Goal: Task Accomplishment & Management: Manage account settings

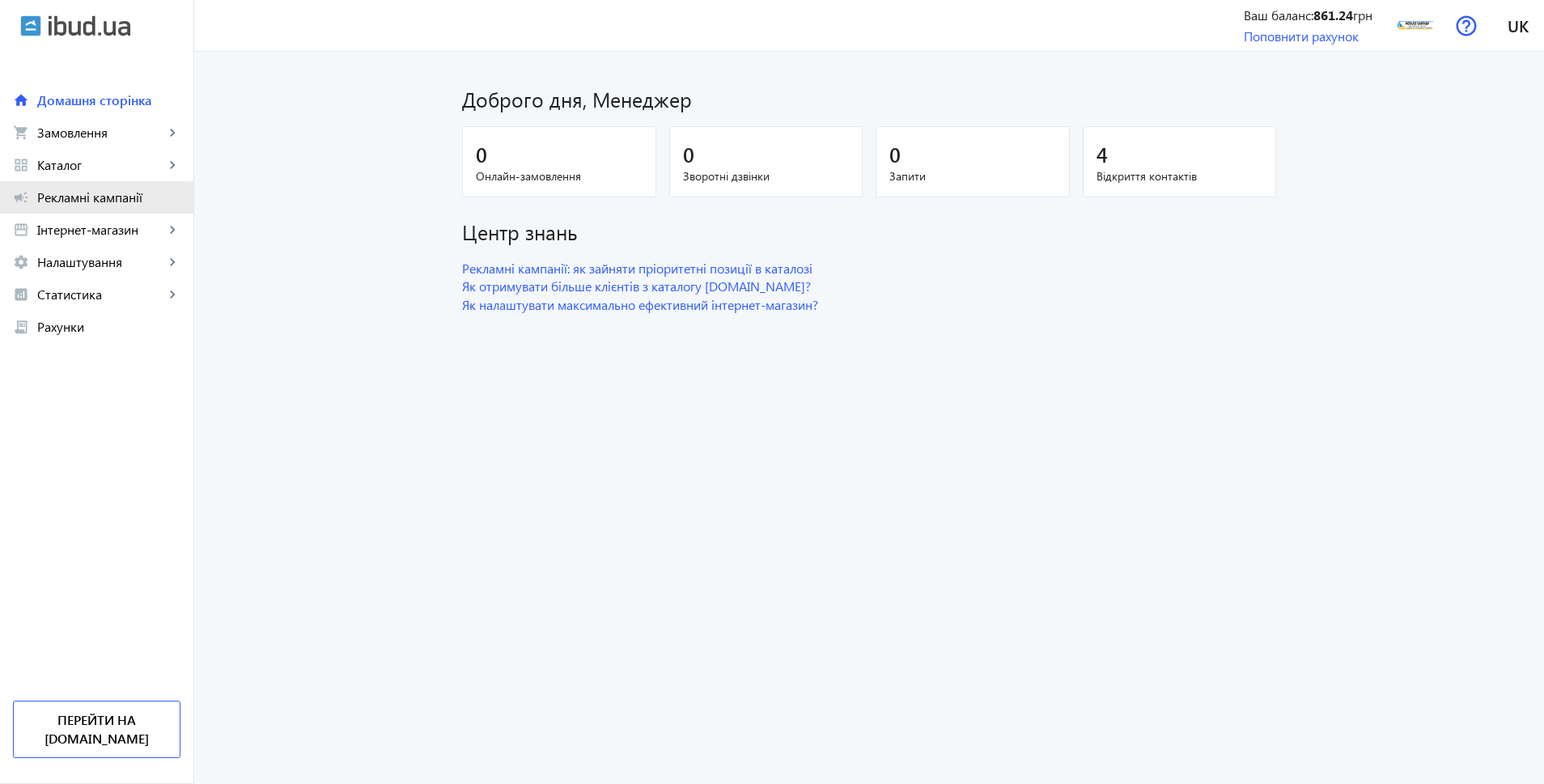
click at [113, 196] on span "Рекламні кампанії" at bounding box center [109, 197] width 144 height 16
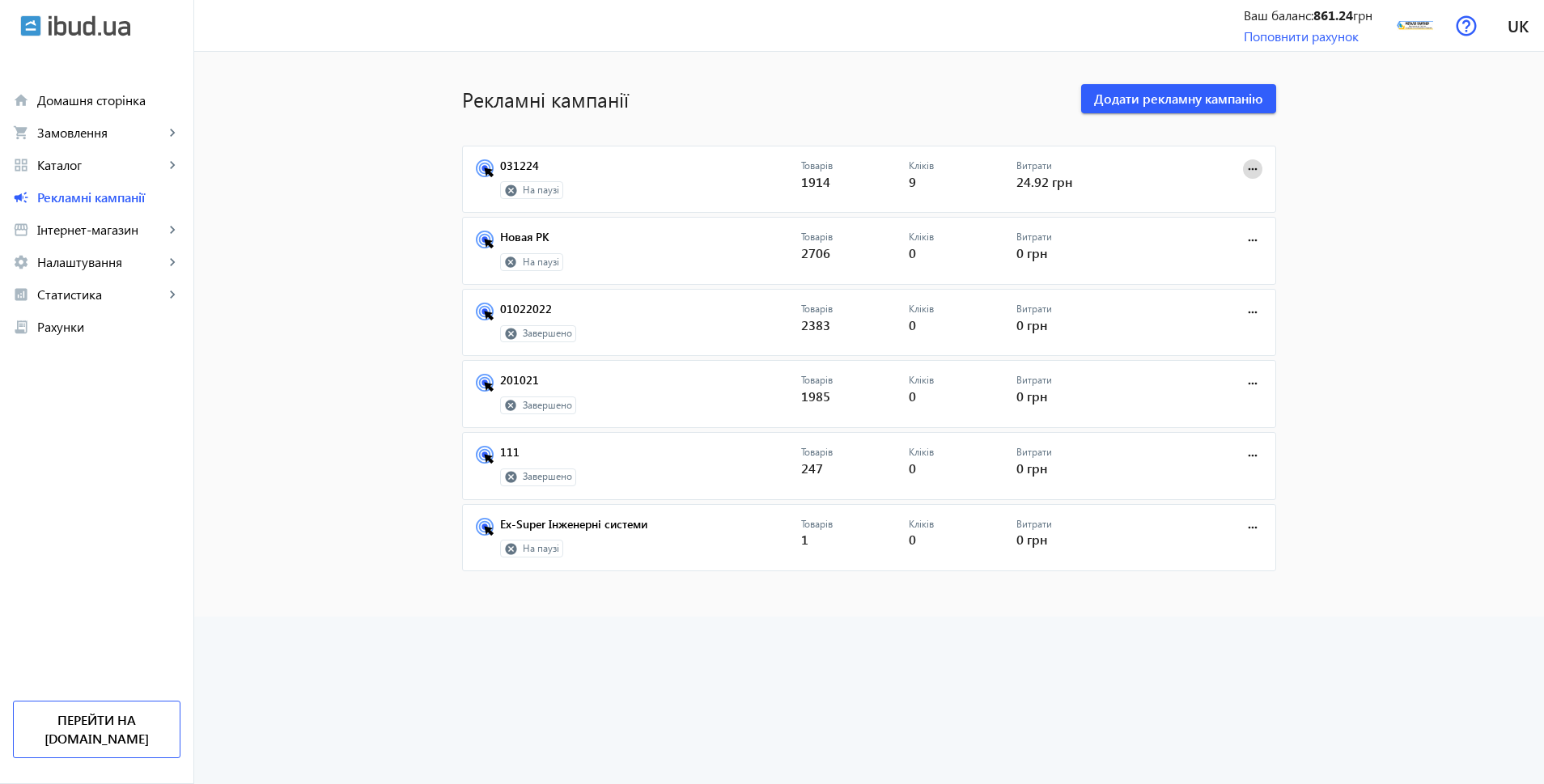
click at [1246, 164] on mat-icon "more_horiz" at bounding box center [1252, 169] width 18 height 18
click at [1205, 198] on span "Запустити" at bounding box center [1201, 204] width 85 height 13
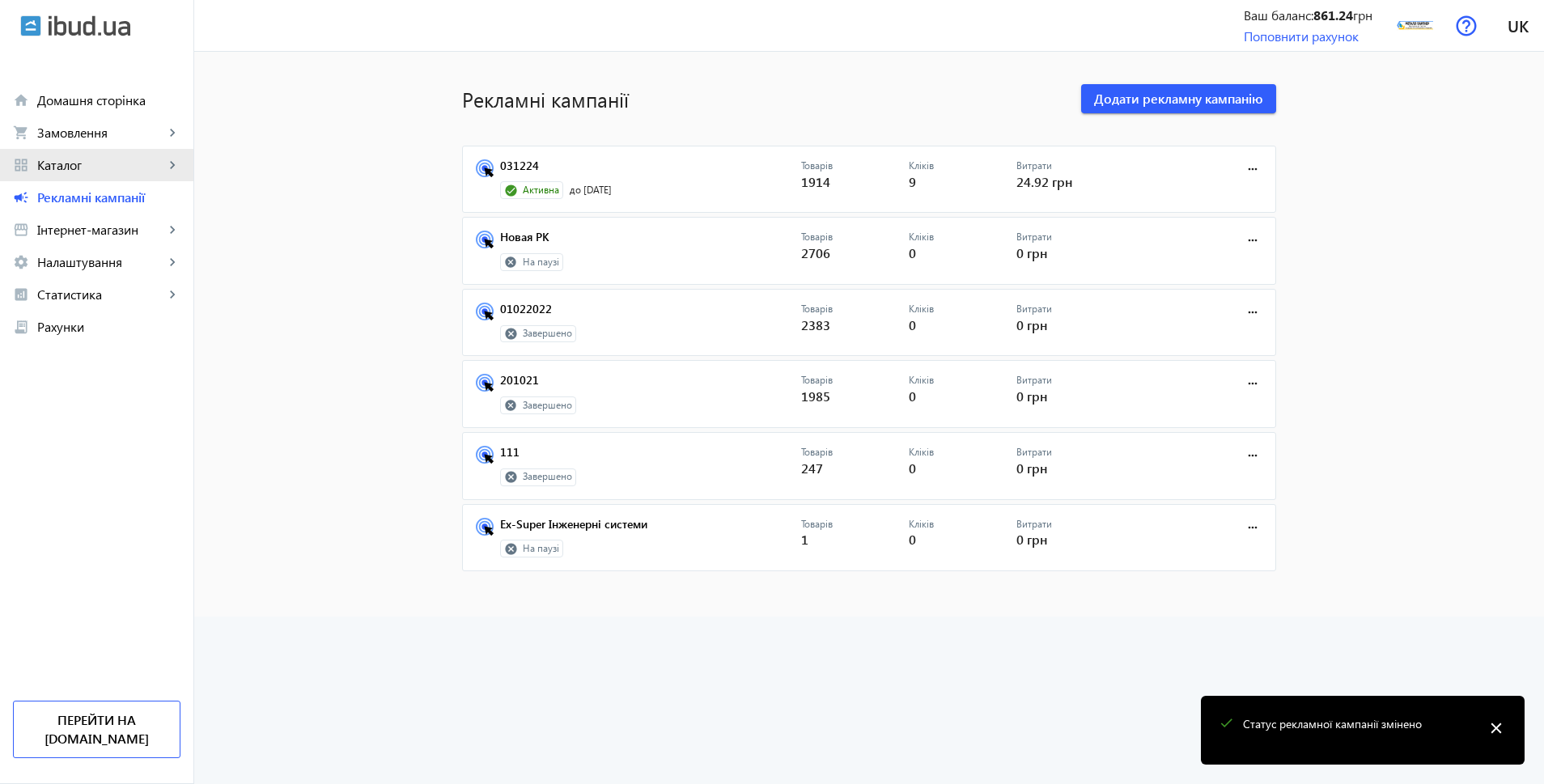
click at [80, 169] on span "Каталог" at bounding box center [101, 165] width 127 height 16
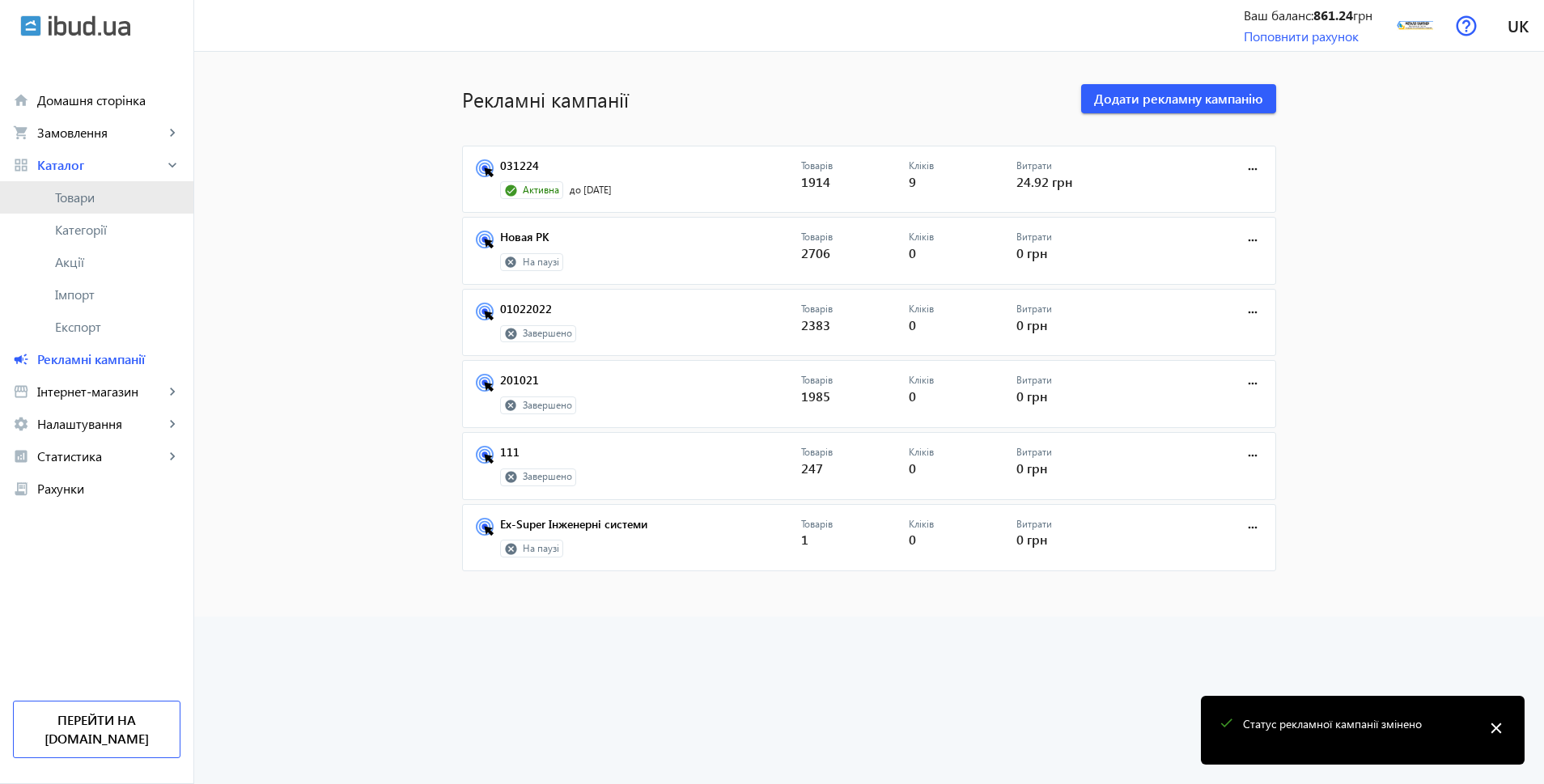
click at [93, 192] on span "Товари" at bounding box center [118, 197] width 126 height 16
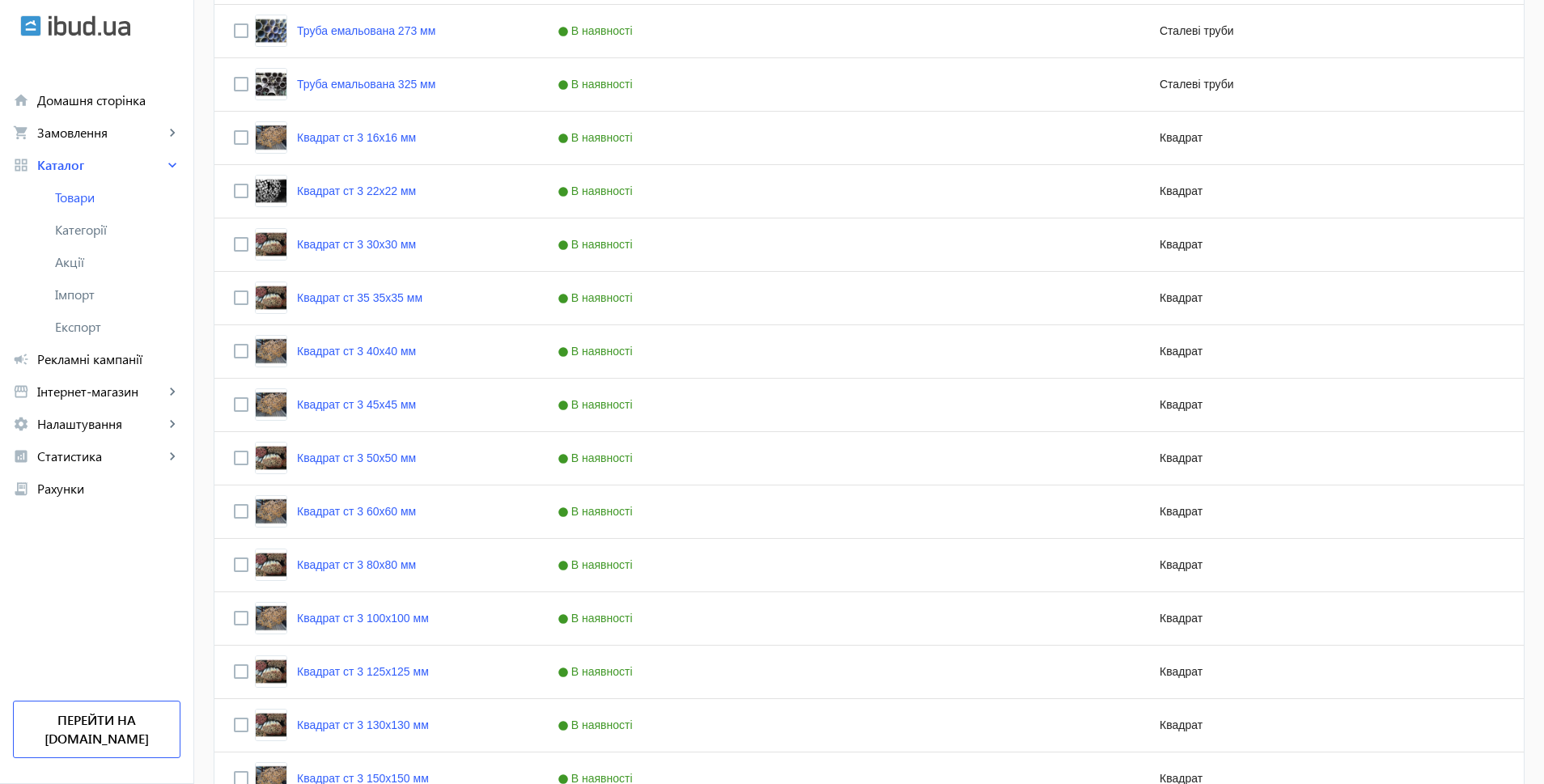
scroll to position [6190, 0]
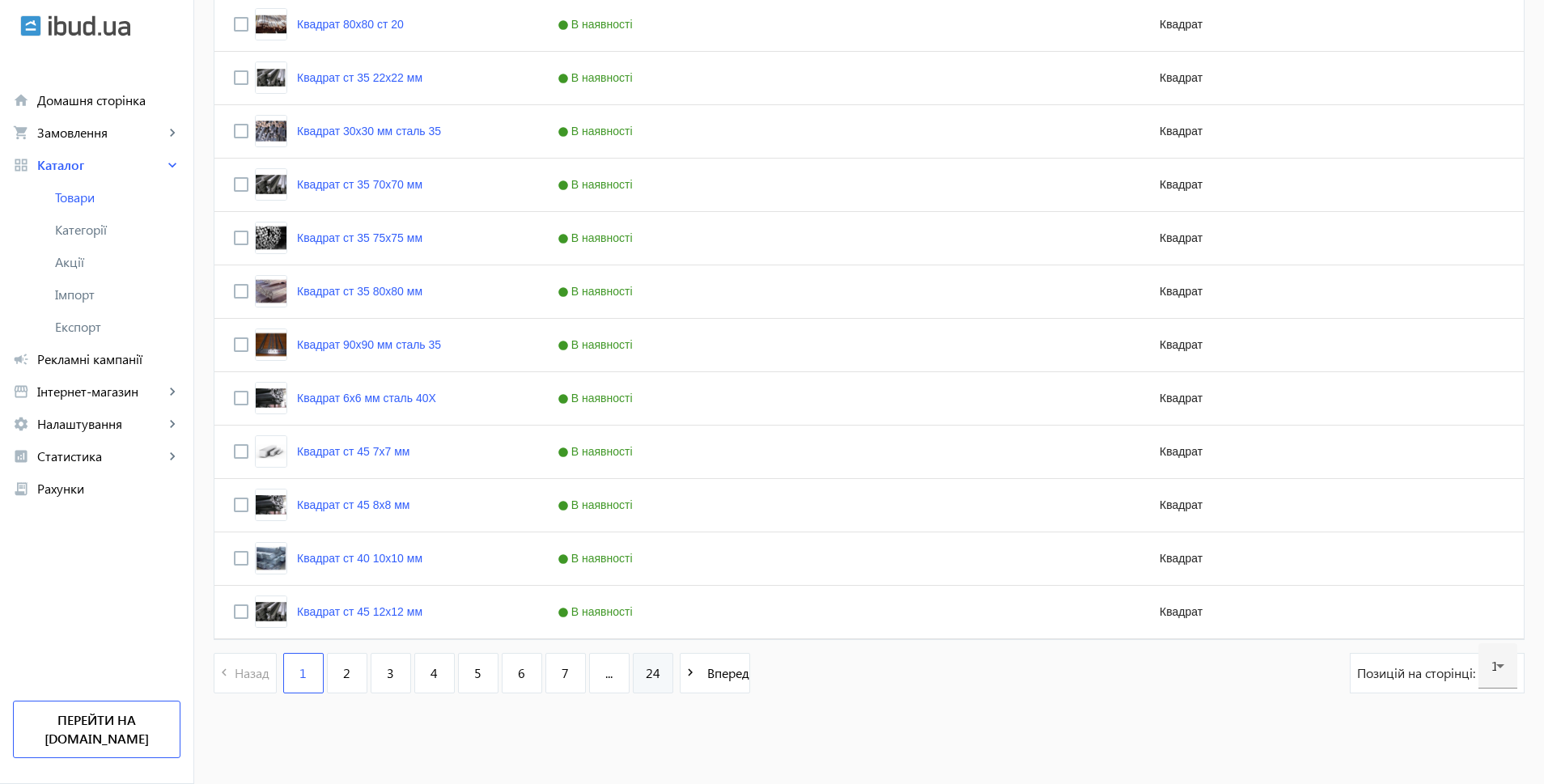
click at [648, 686] on link "24" at bounding box center [652, 673] width 40 height 40
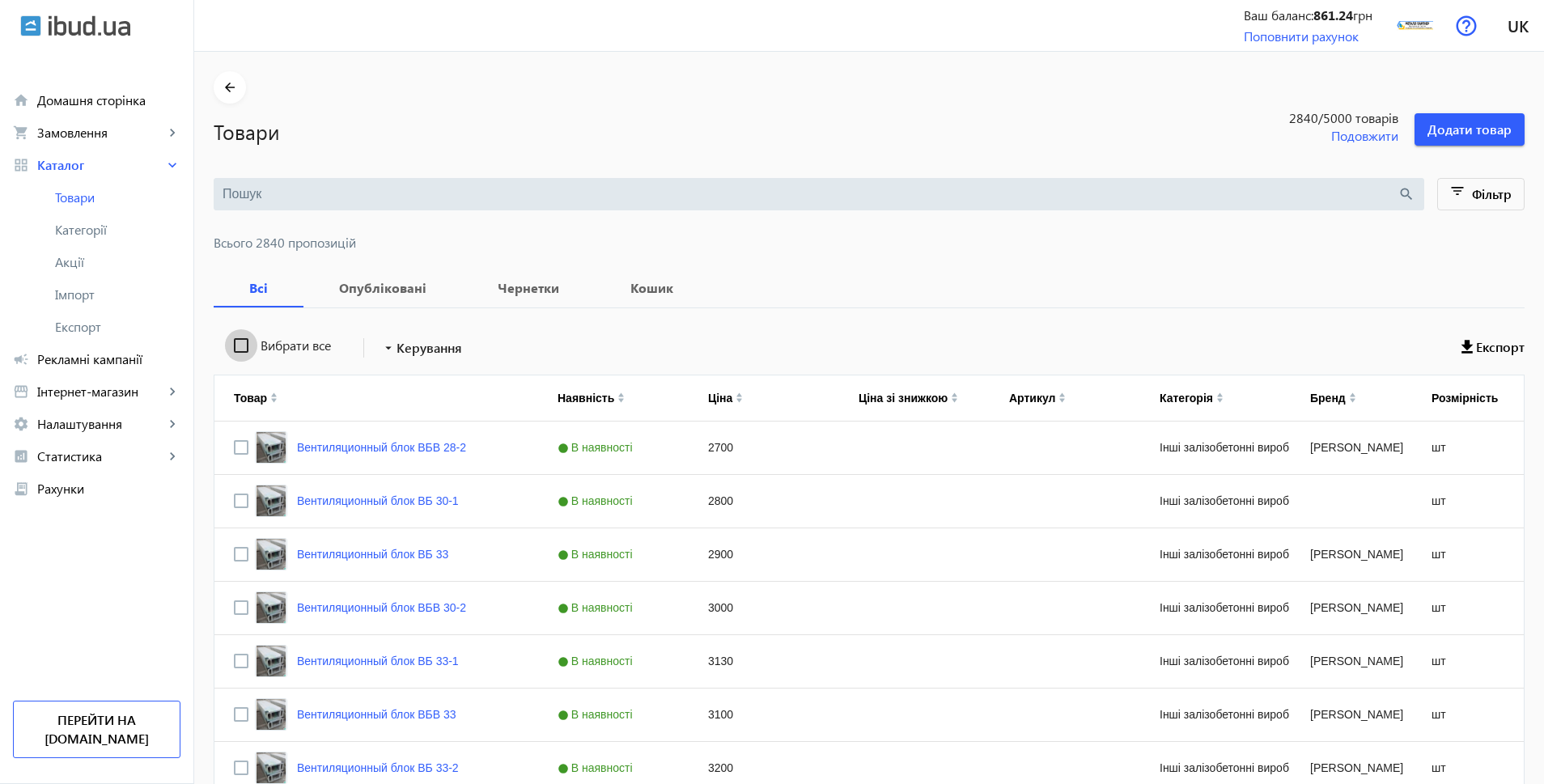
click at [234, 349] on input "Вибрати все" at bounding box center [241, 345] width 32 height 32
checkbox input "true"
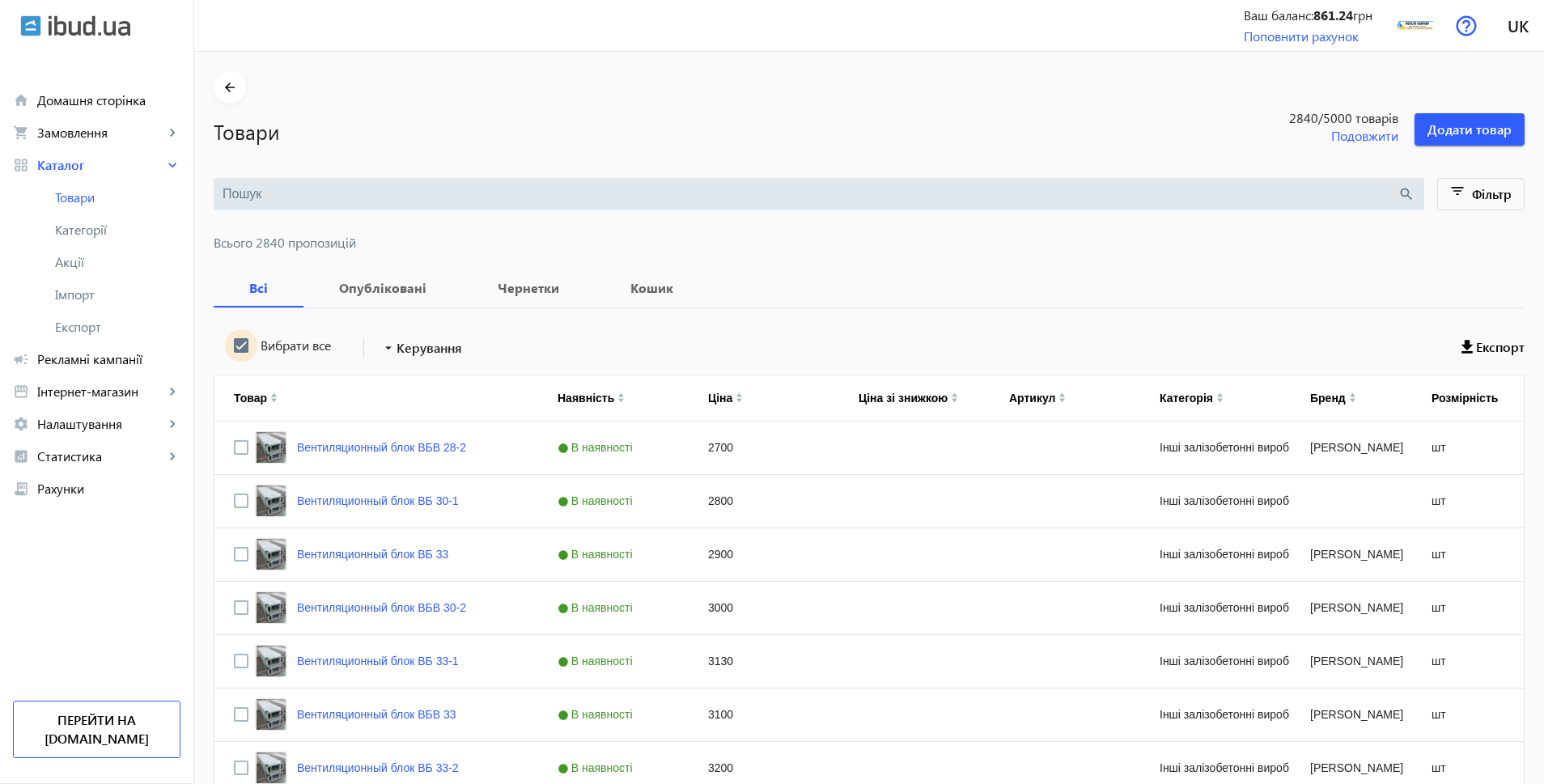
checkbox input "true"
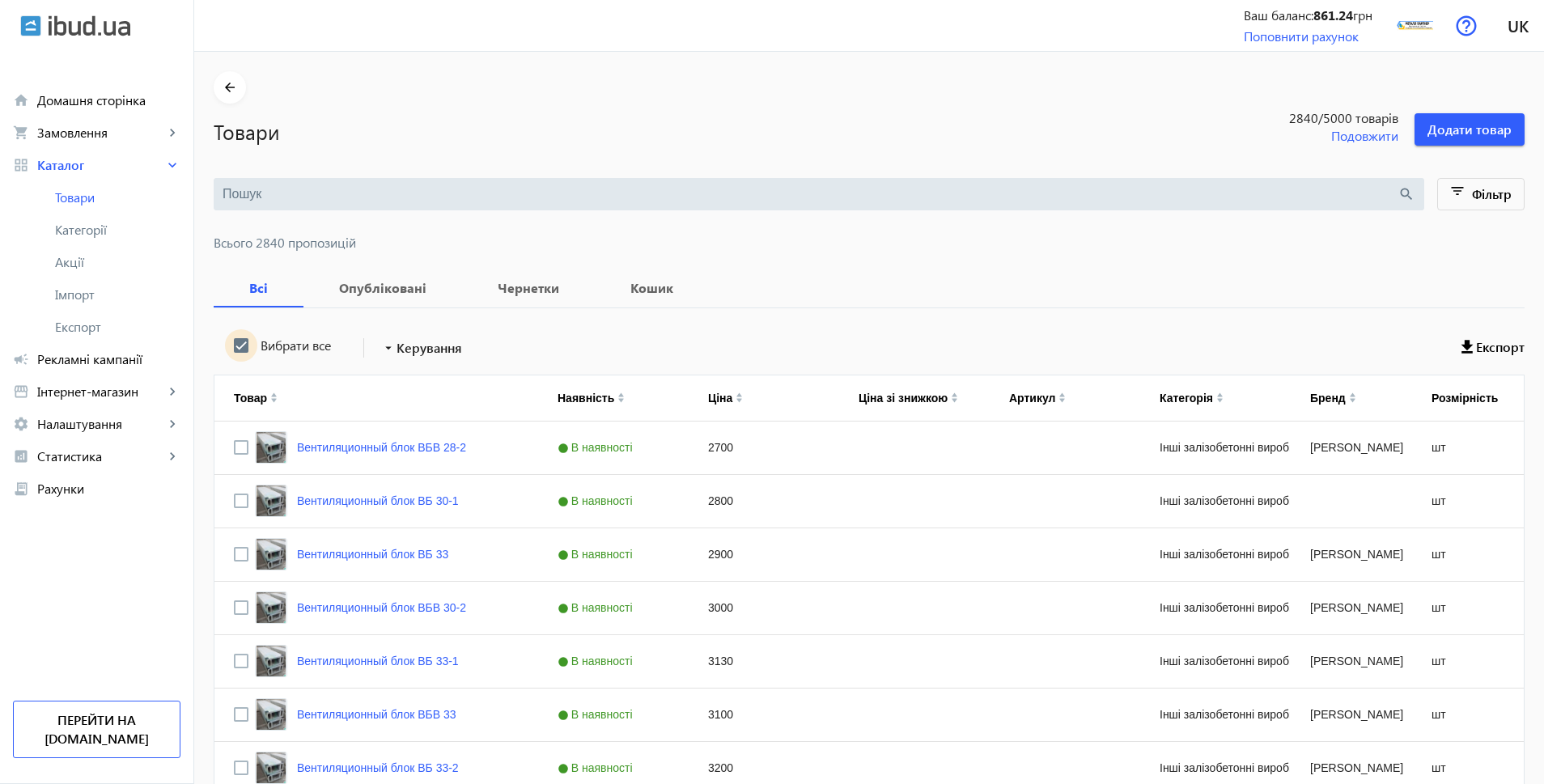
checkbox input "true"
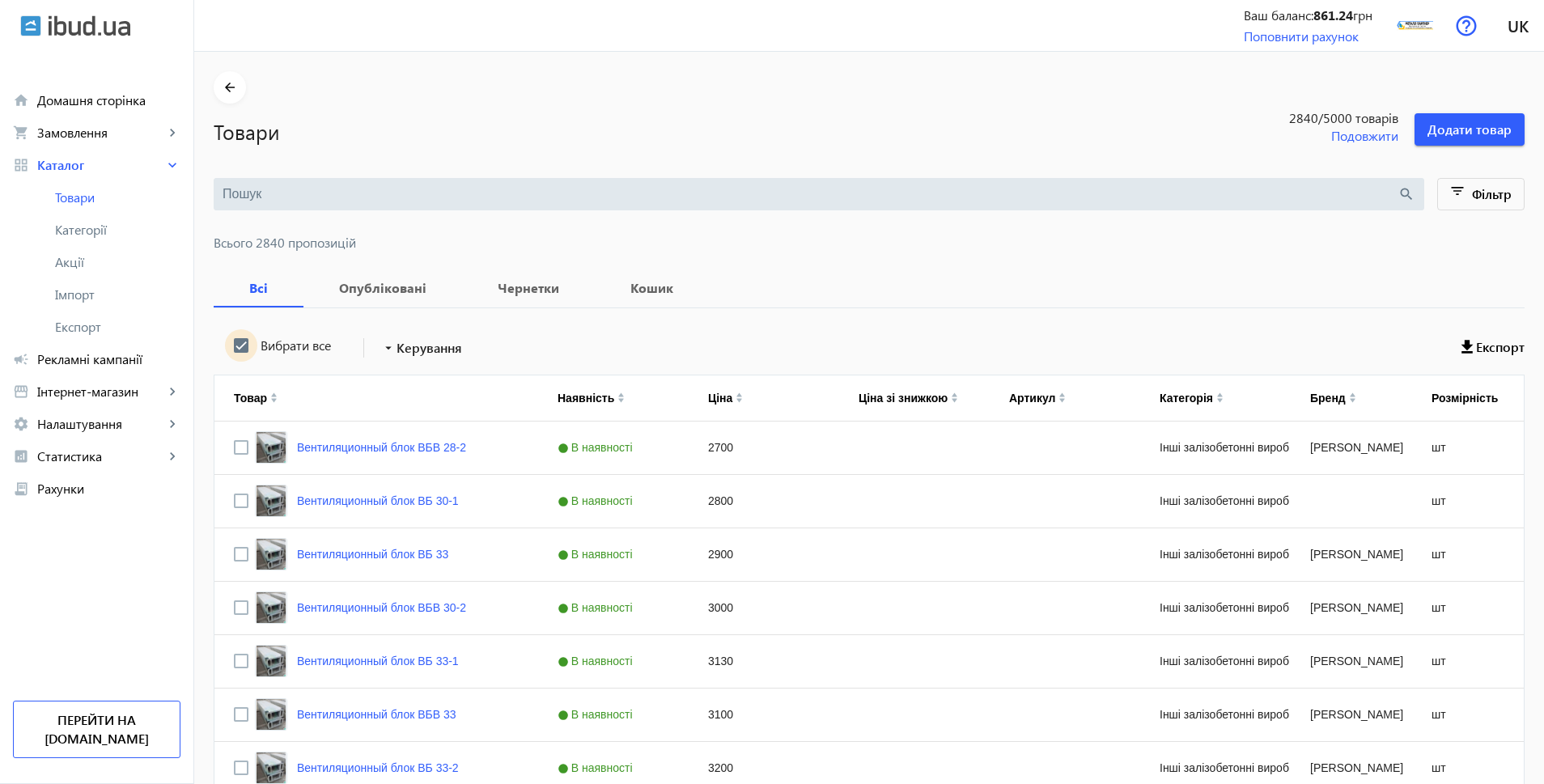
checkbox input "true"
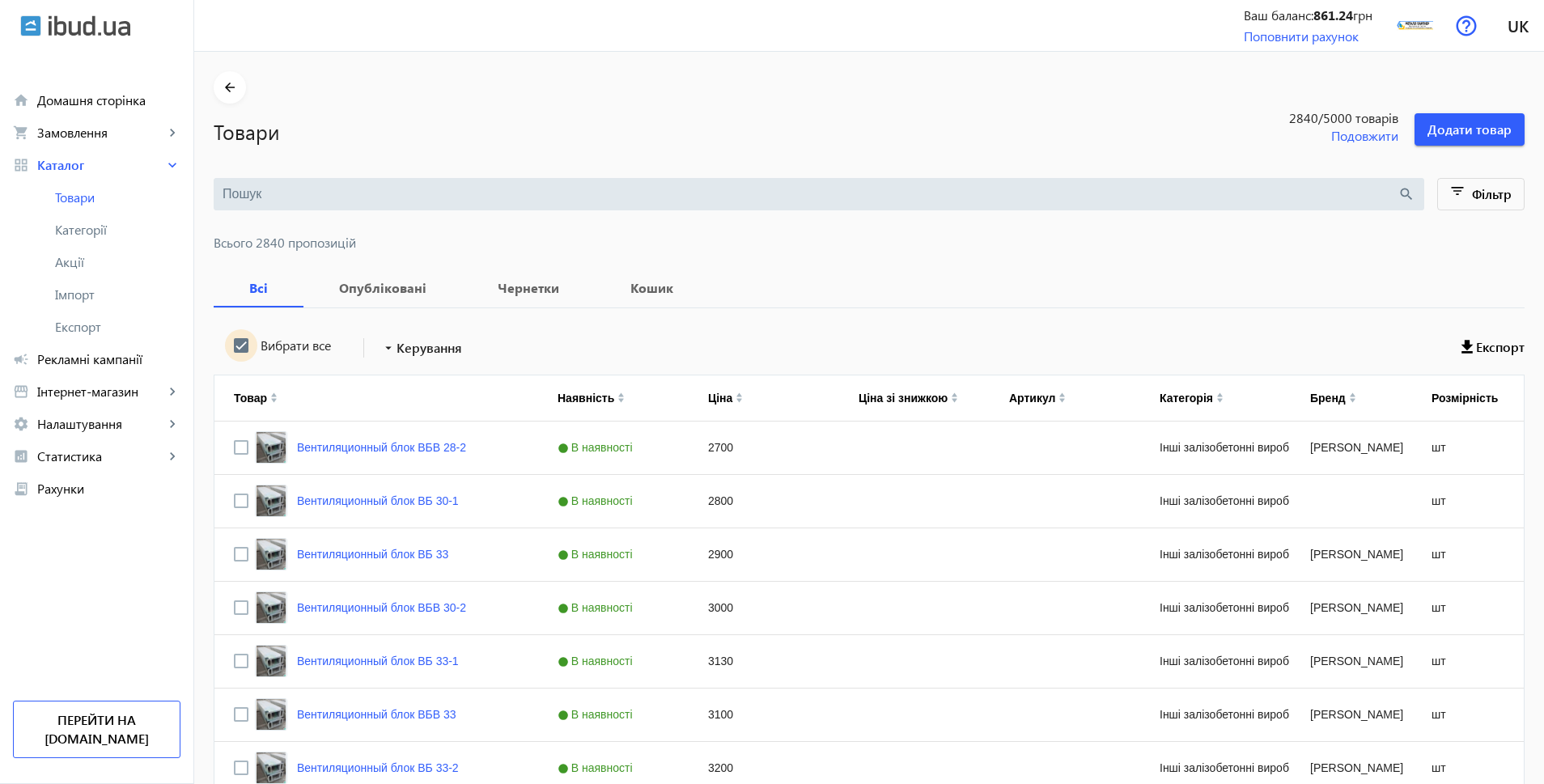
checkbox input "true"
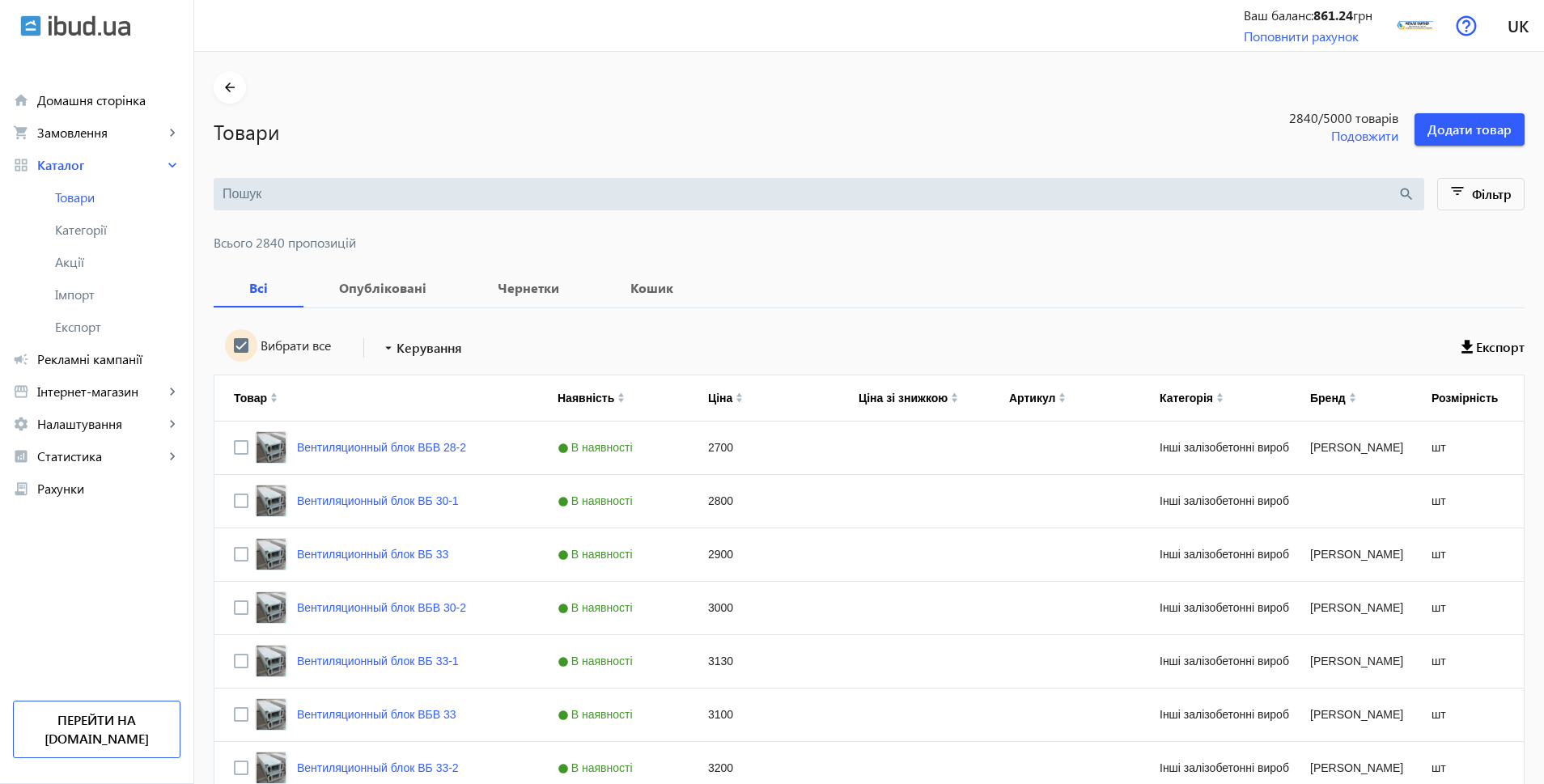
checkbox input "true"
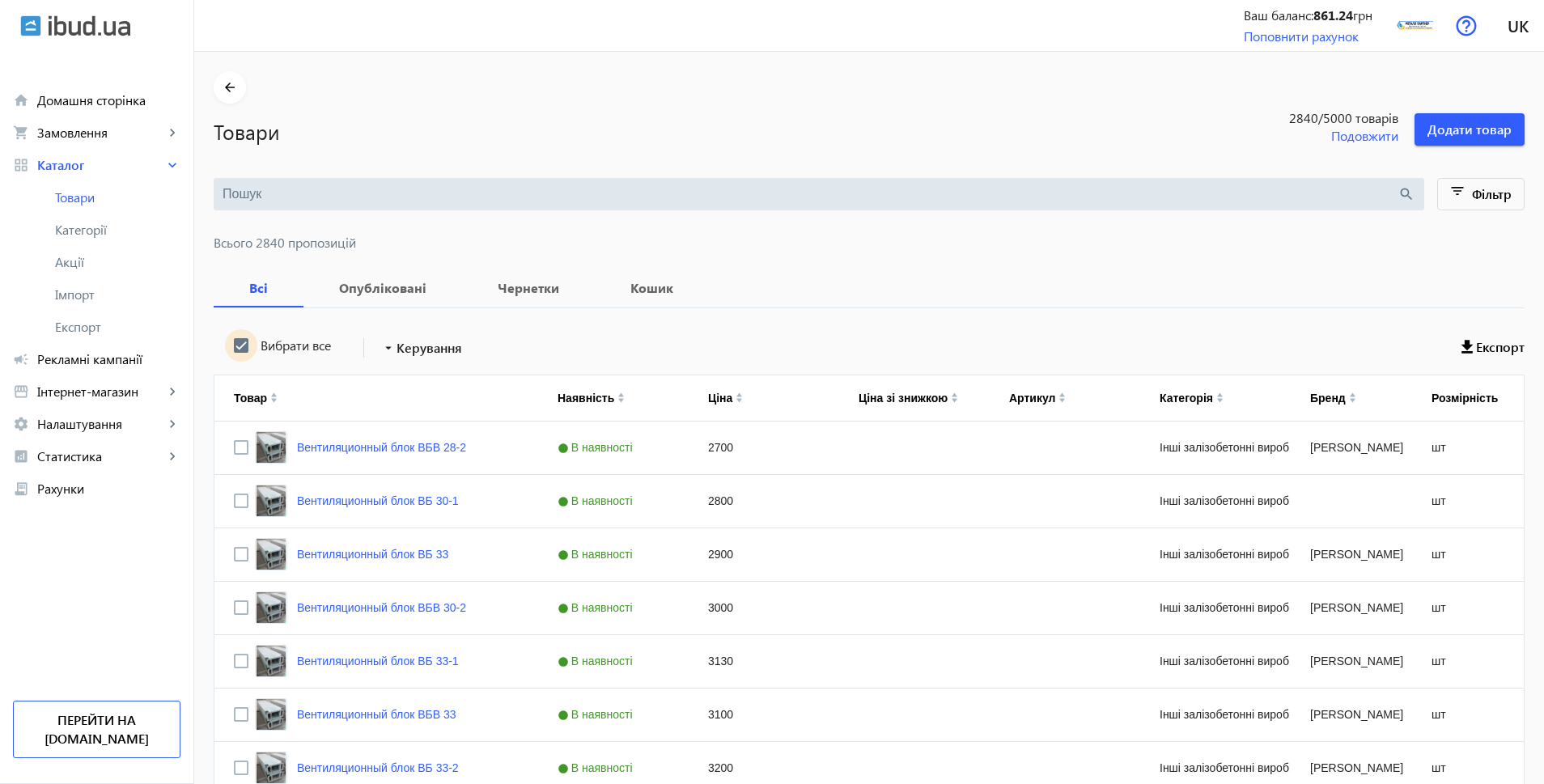
checkbox input "true"
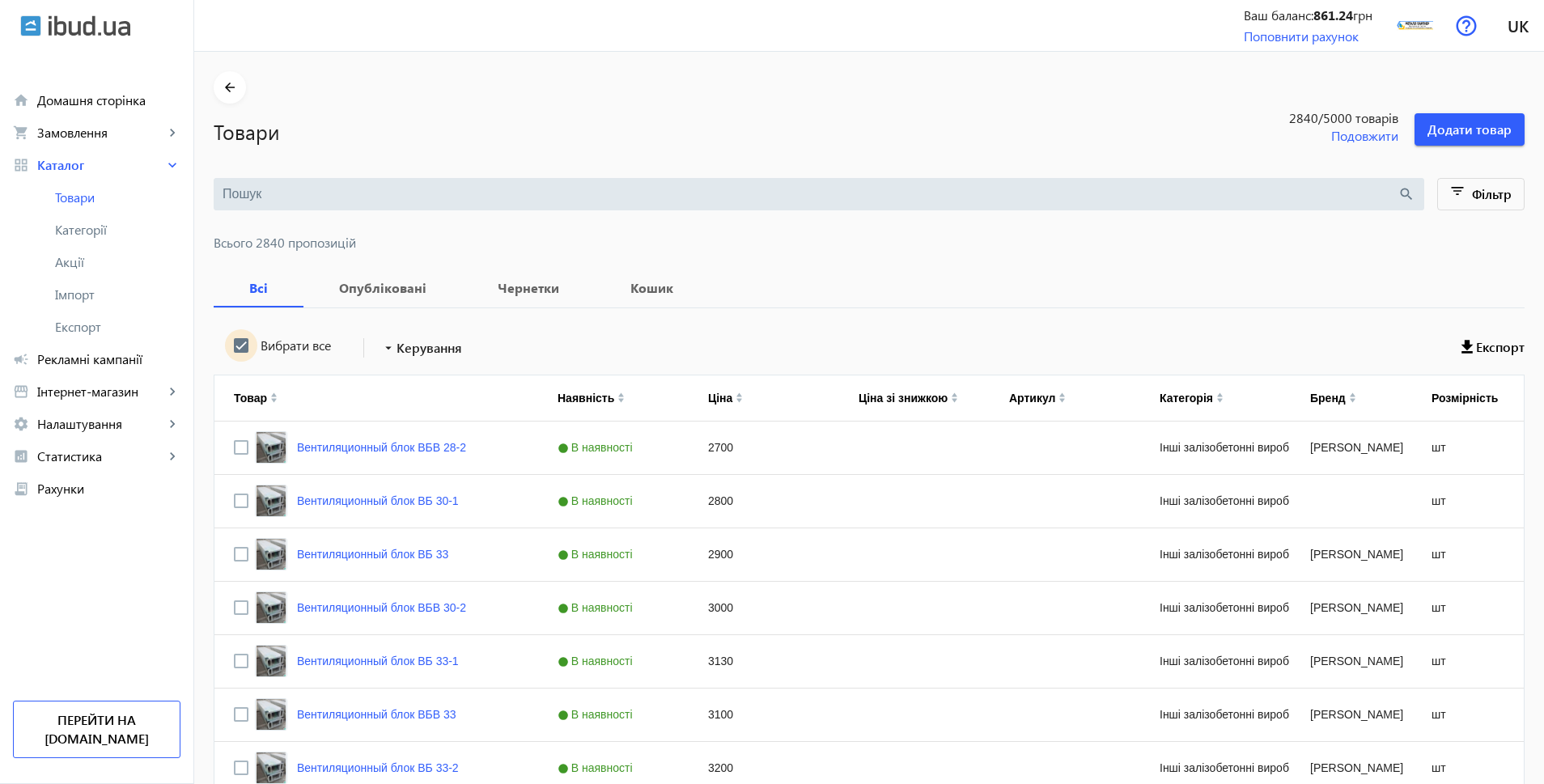
checkbox input "true"
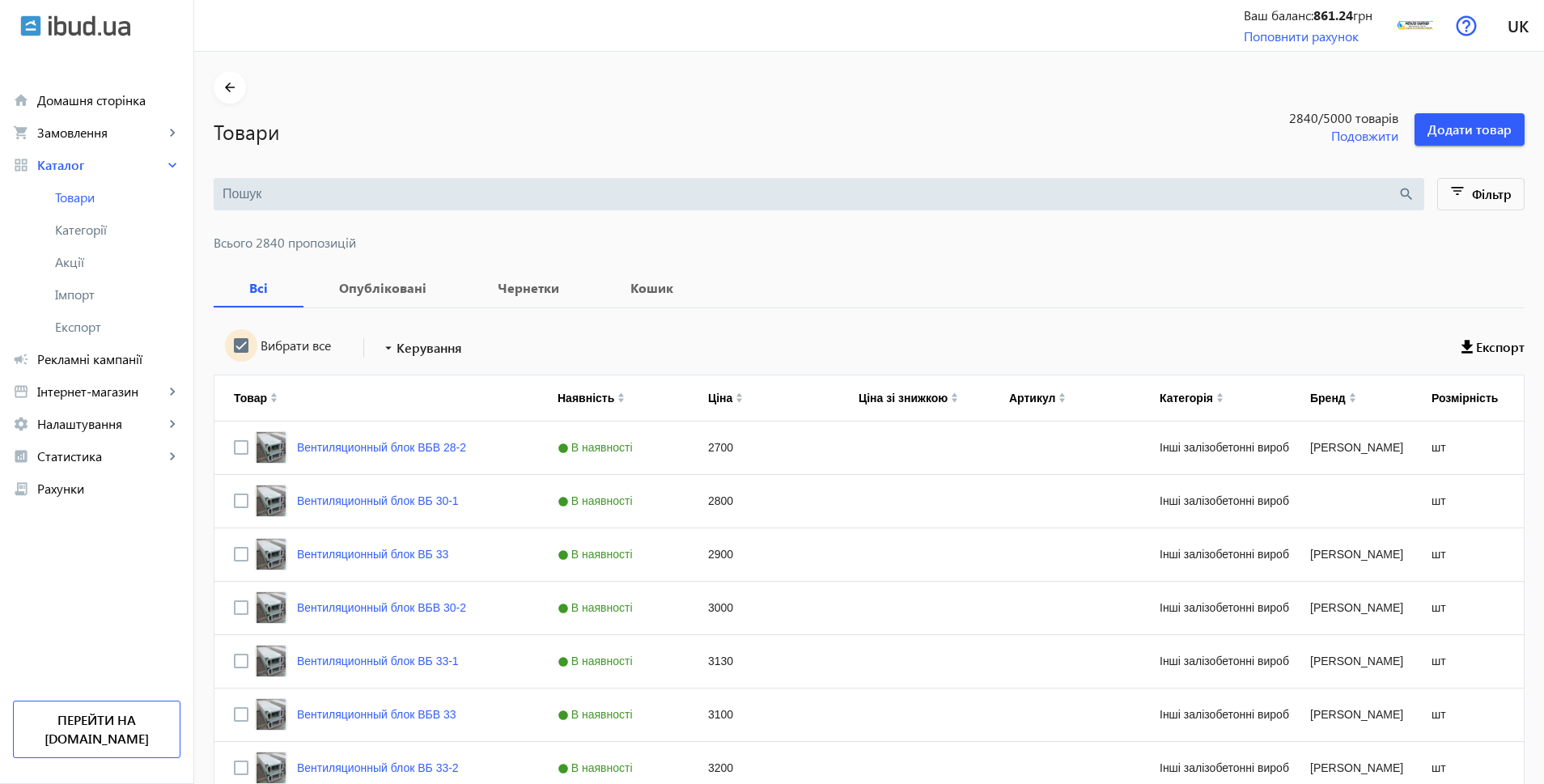
checkbox input "true"
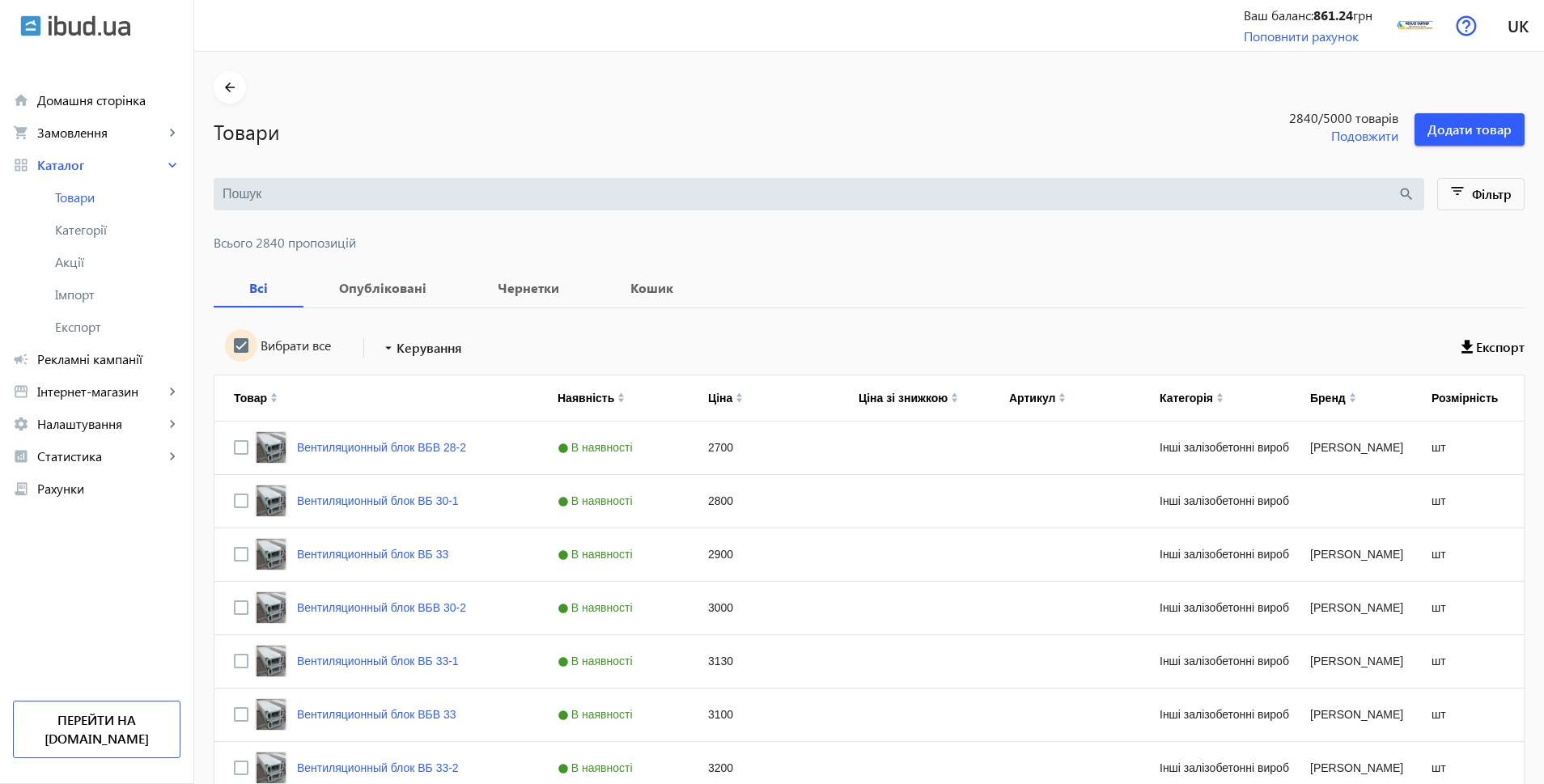
checkbox input "true"
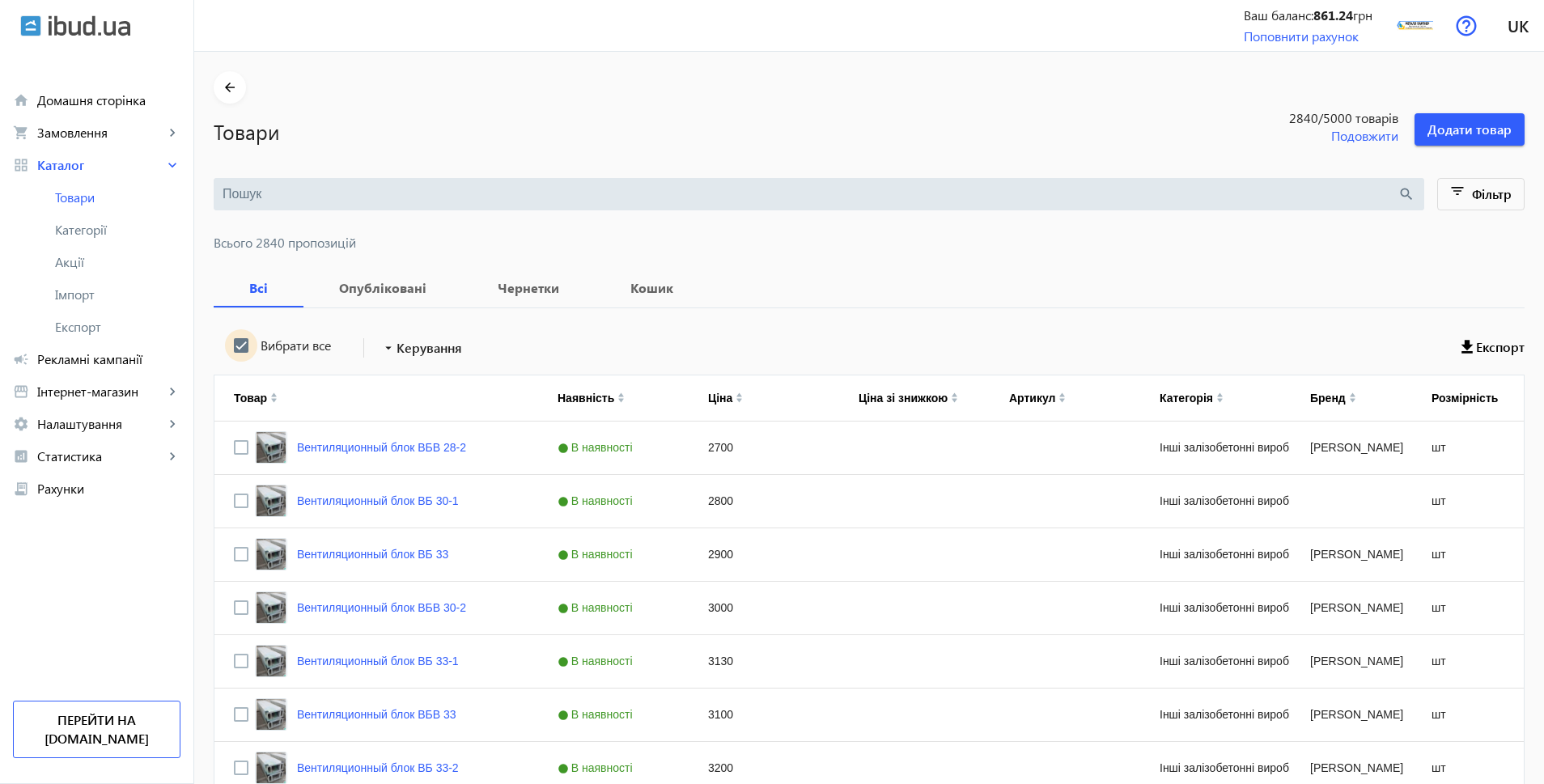
checkbox input "true"
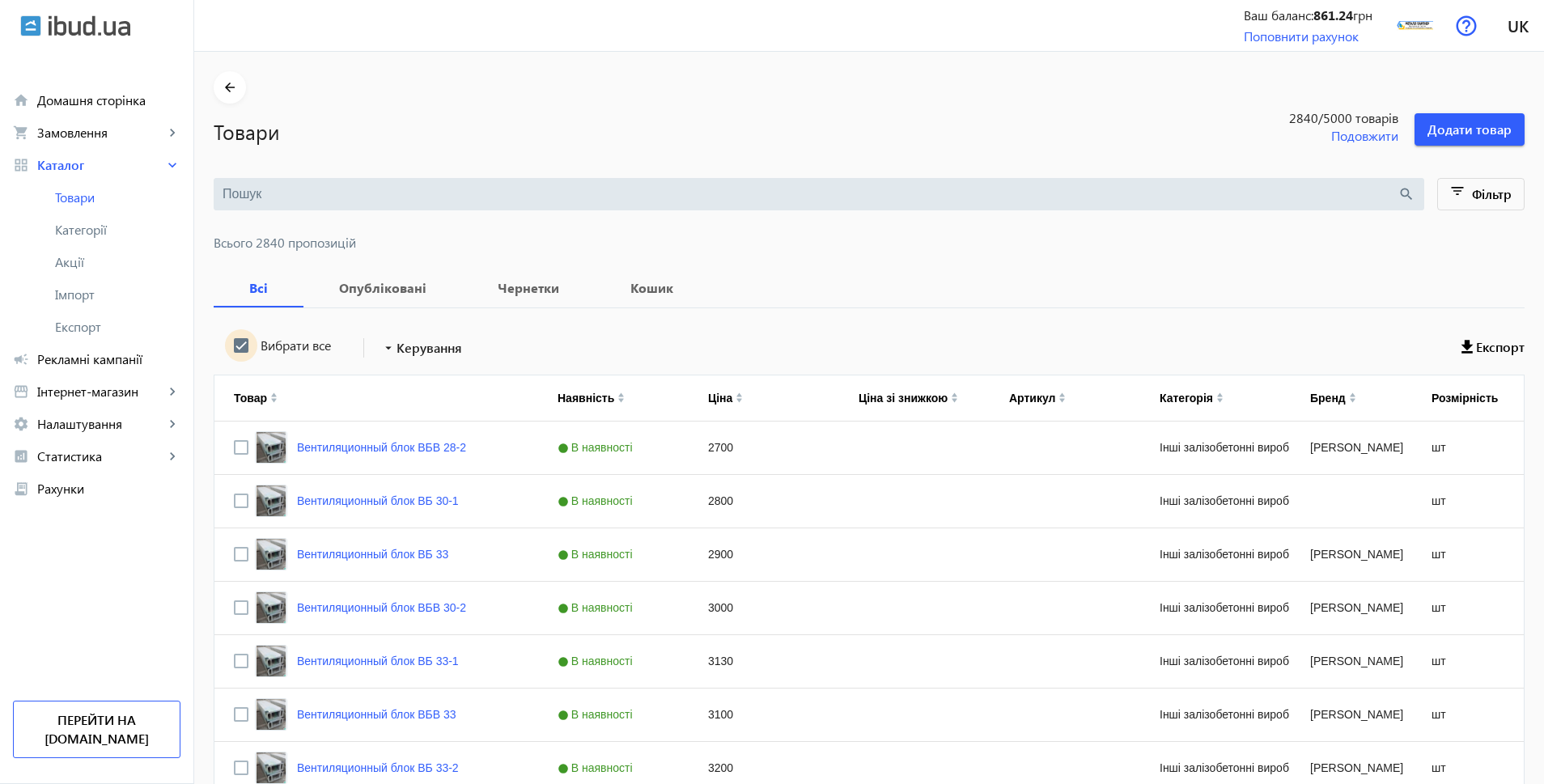
checkbox input "true"
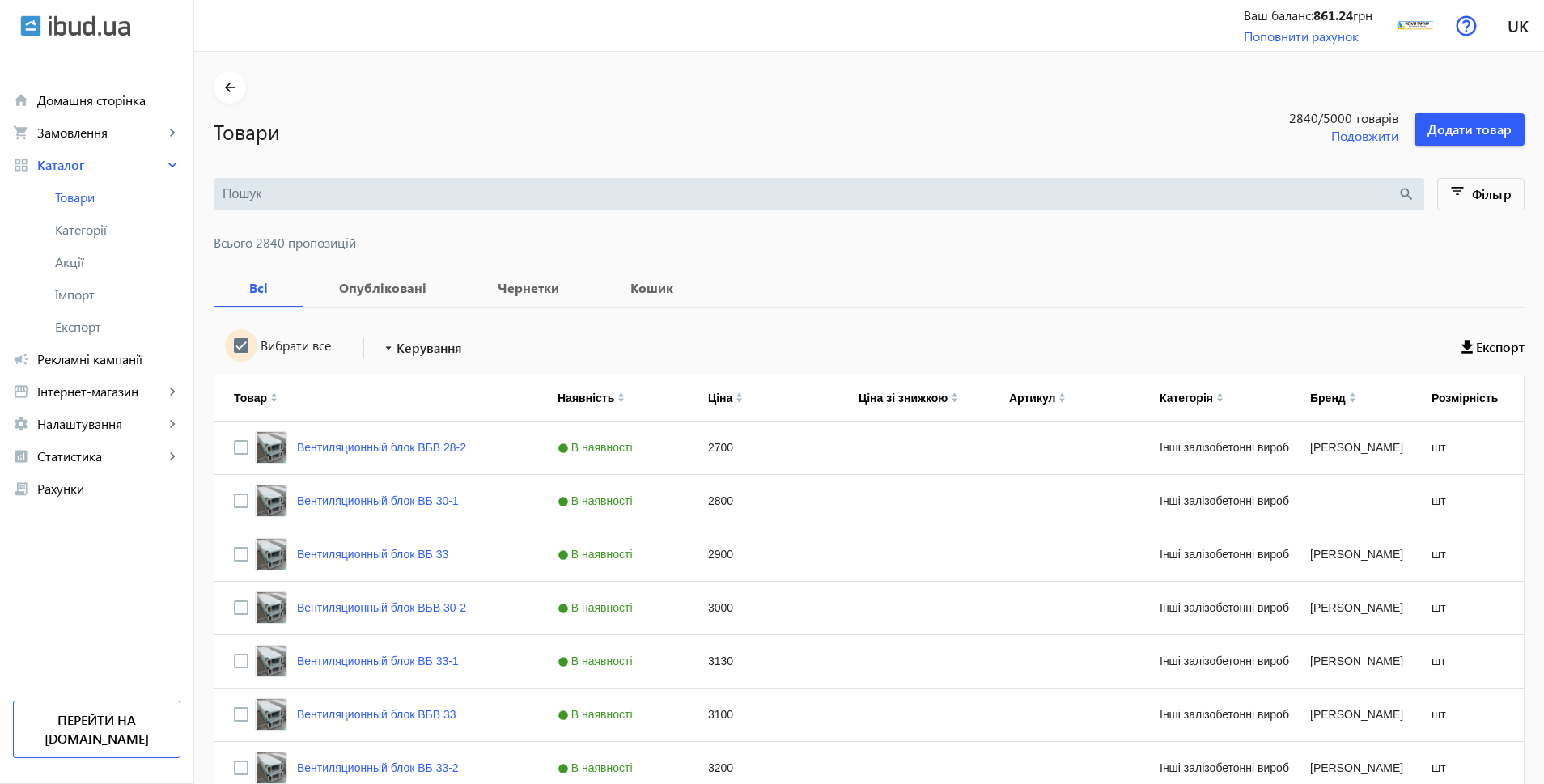
checkbox input "true"
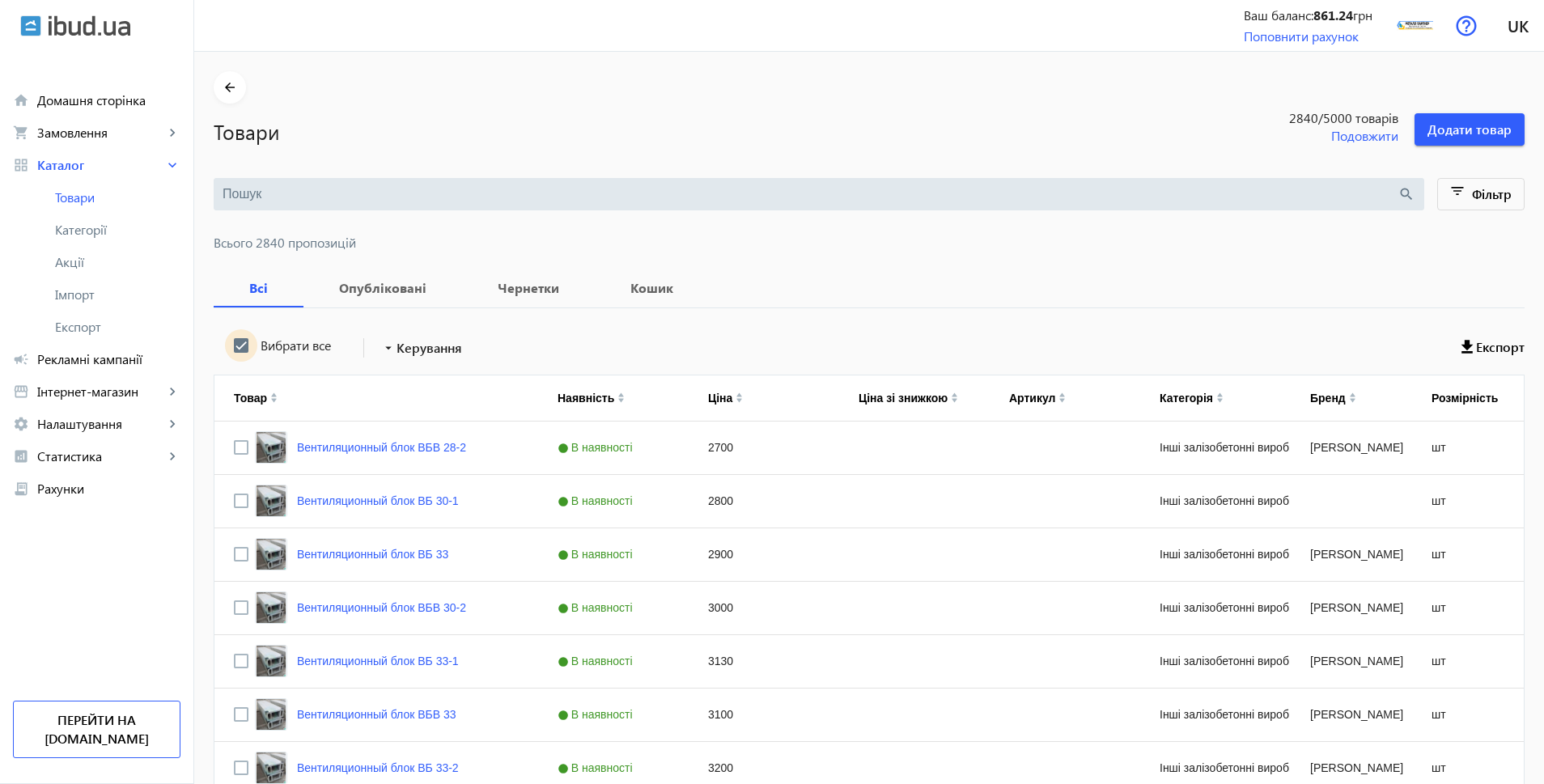
checkbox input "true"
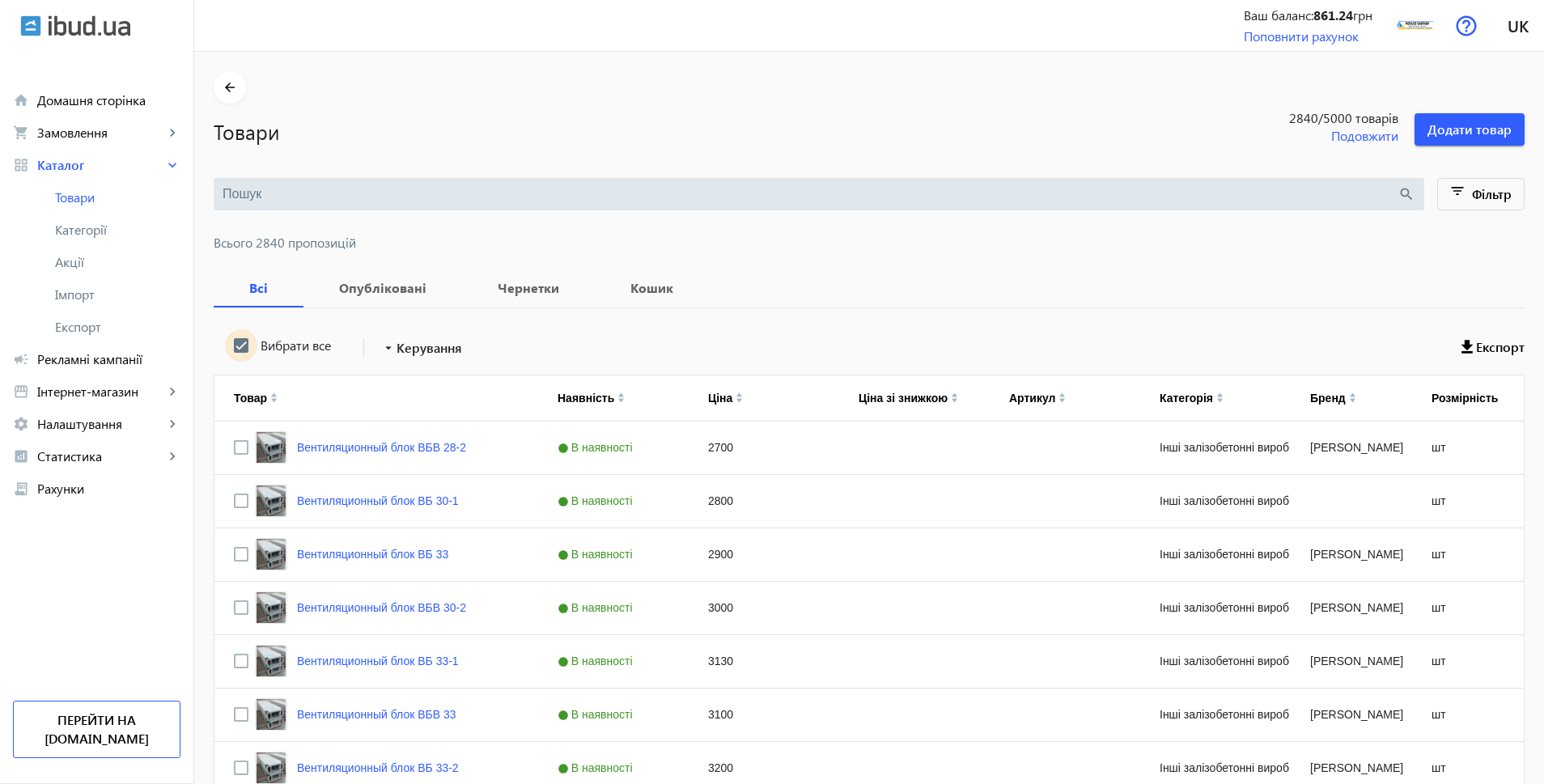
checkbox input "true"
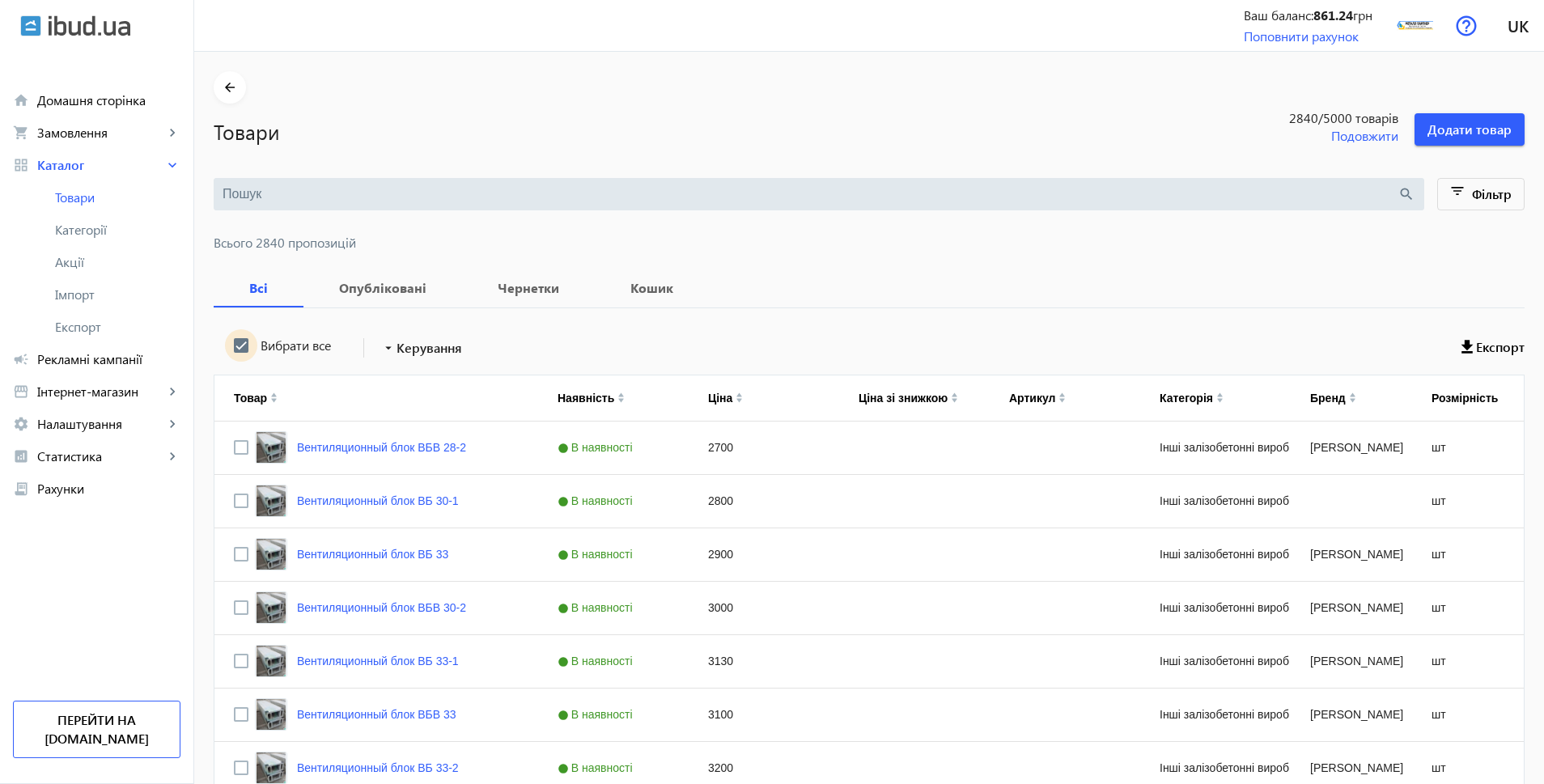
checkbox input "true"
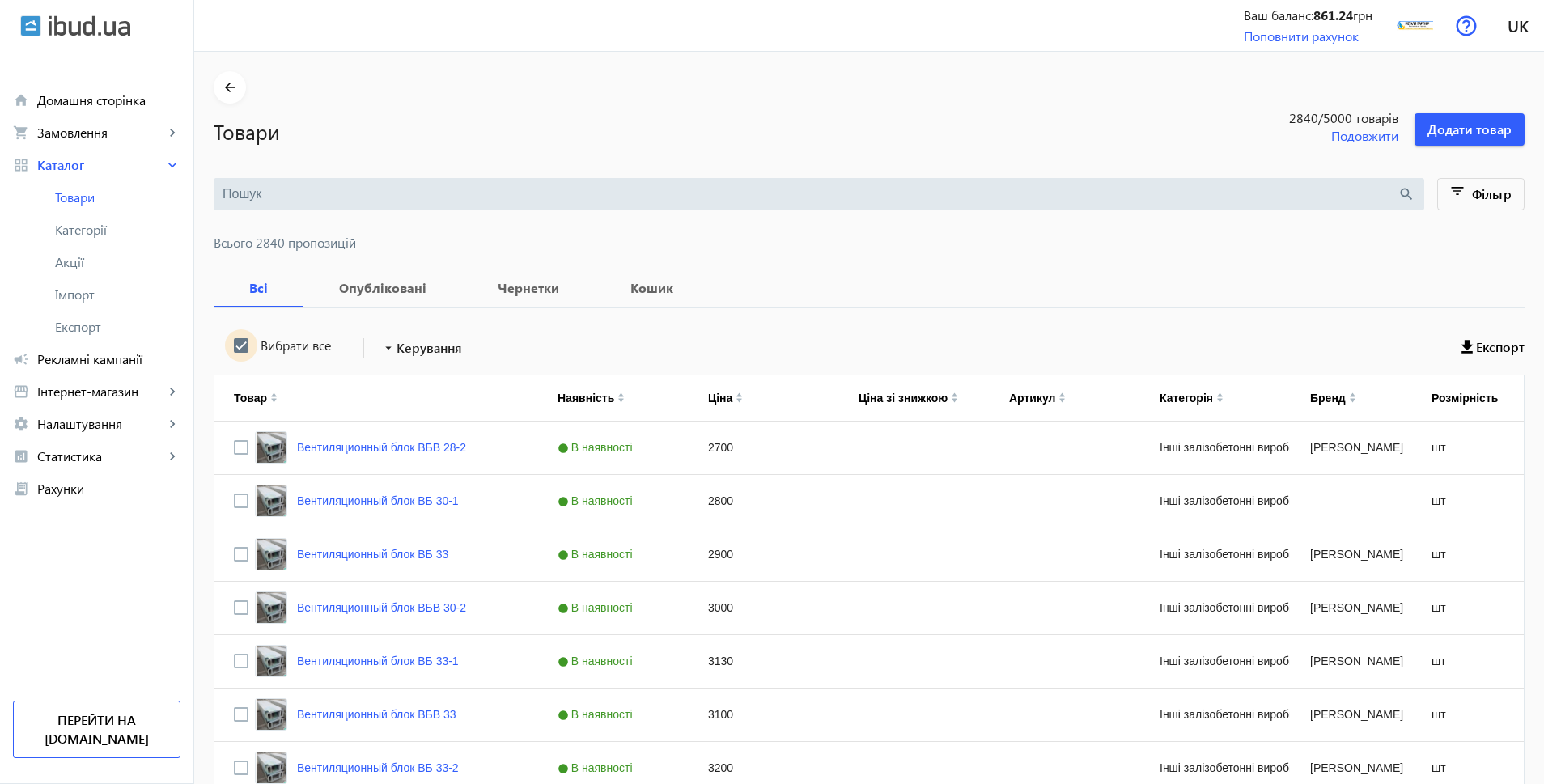
checkbox input "true"
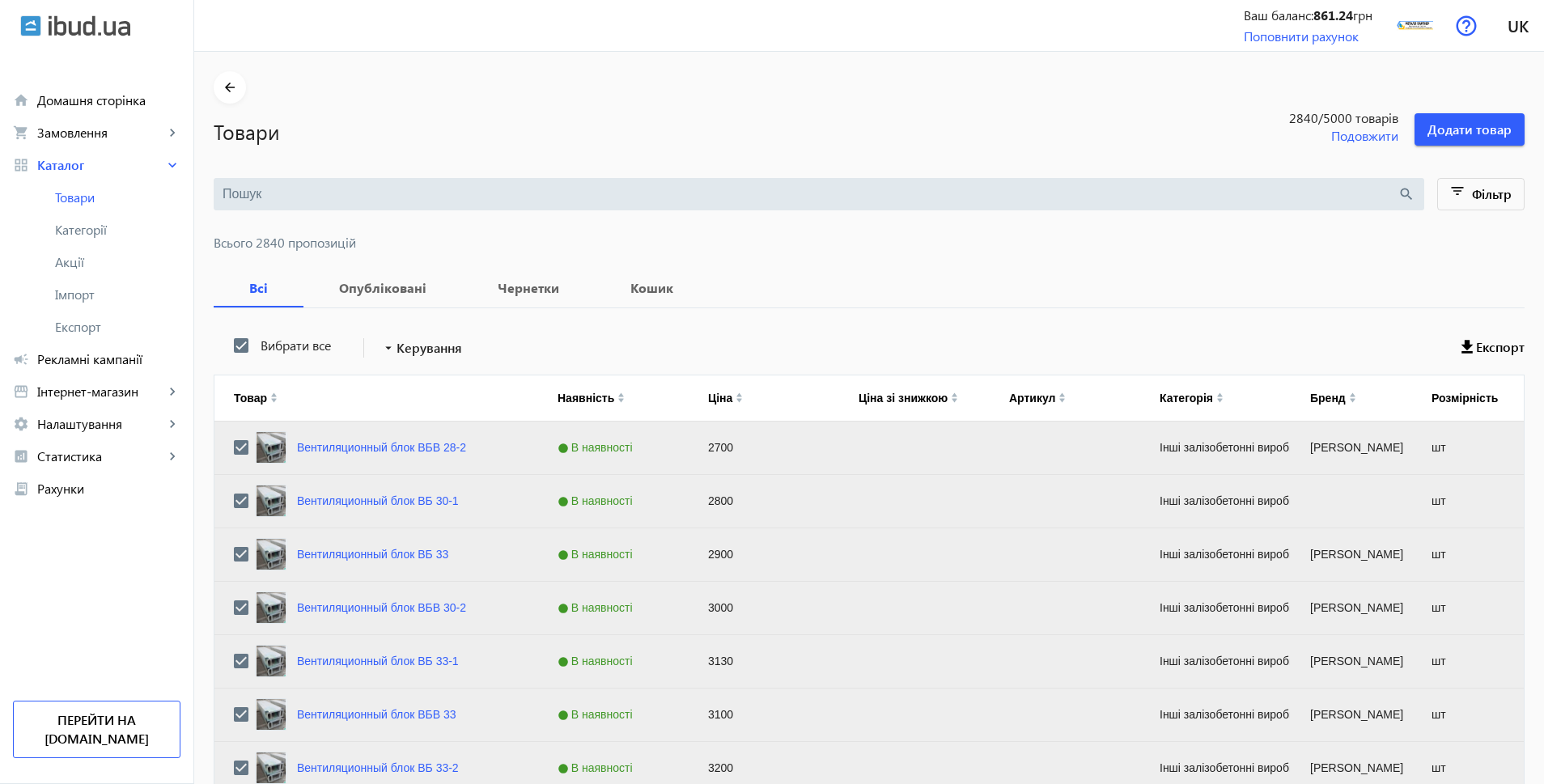
click at [463, 351] on mat-toolbar-row "arrow_drop_down Керування" at bounding box center [406, 348] width 151 height 29
click at [440, 346] on span "Керування" at bounding box center [428, 348] width 65 height 20
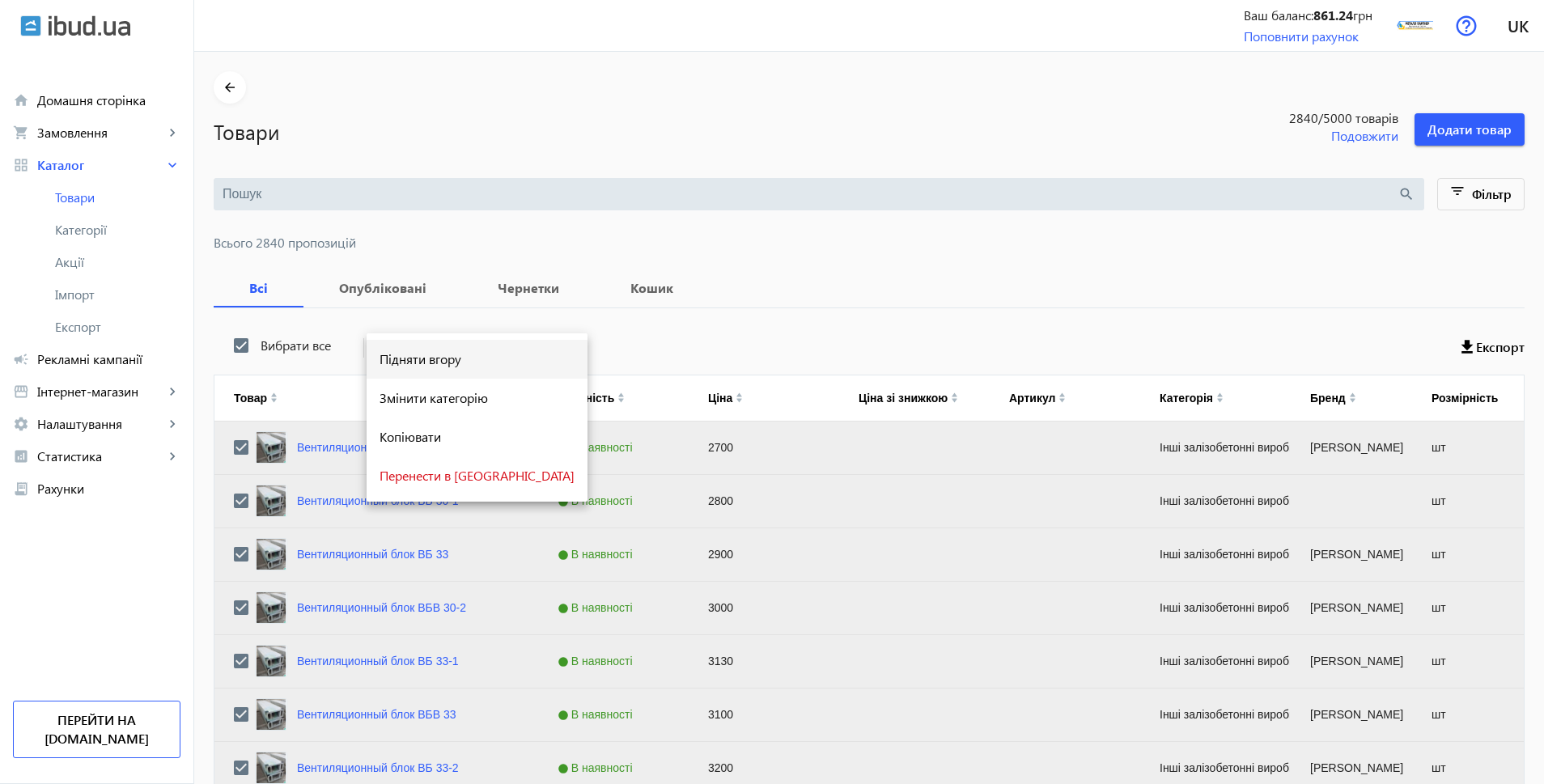
click at [410, 356] on span "Підняти вгору" at bounding box center [476, 359] width 195 height 13
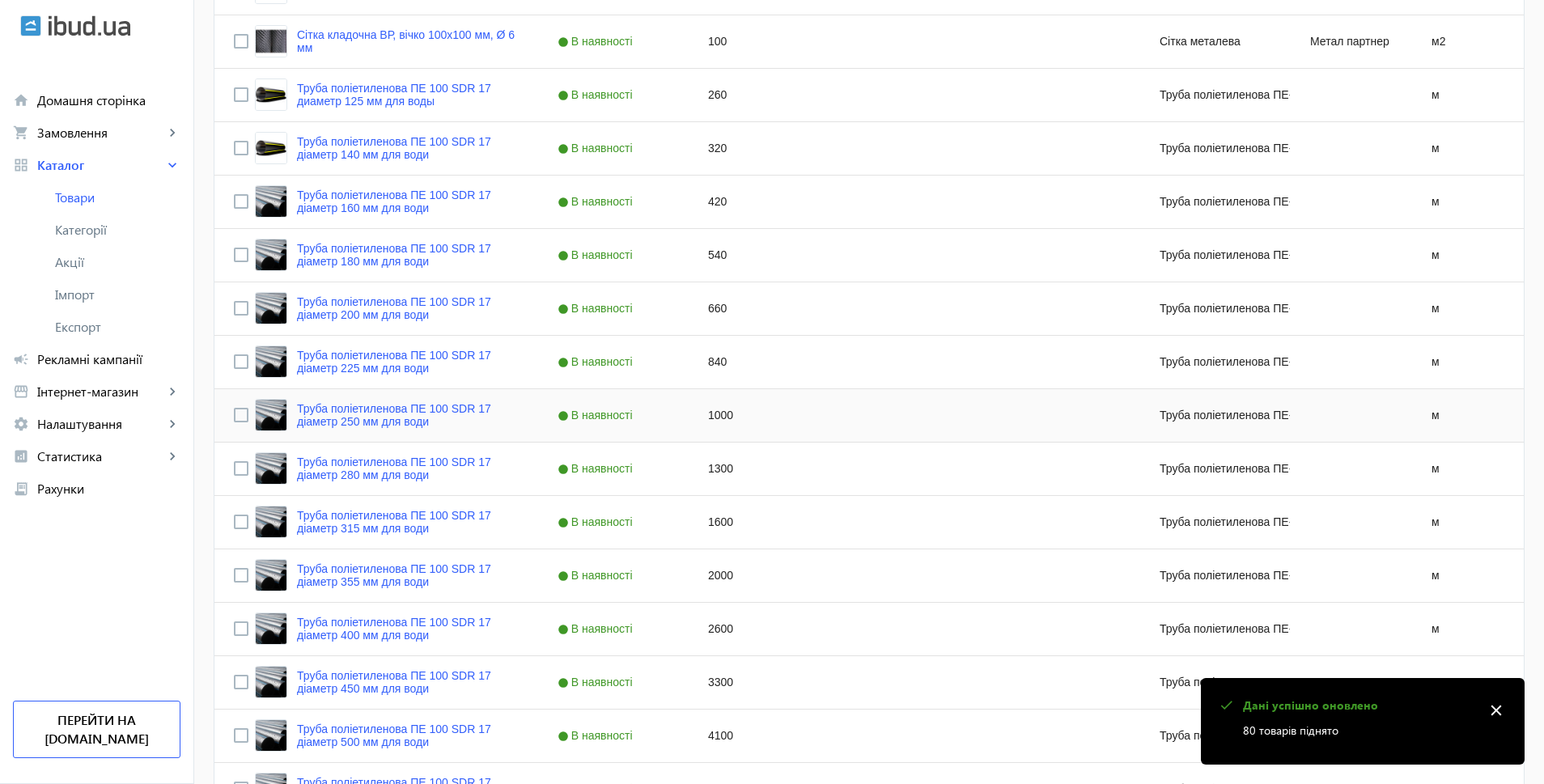
scroll to position [4055, 0]
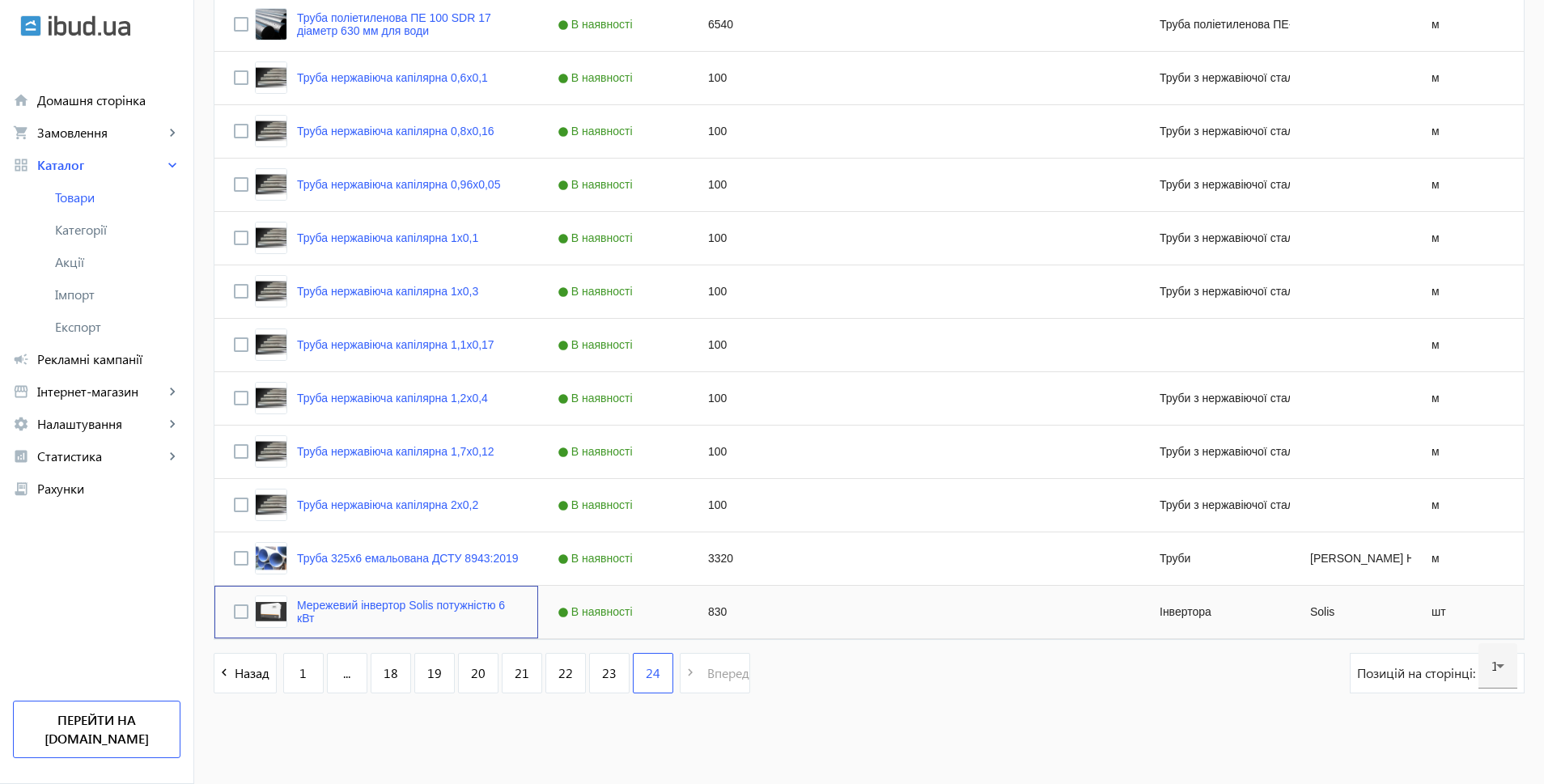
drag, startPoint x: 301, startPoint y: 620, endPoint x: 284, endPoint y: 601, distance: 25.5
click at [284, 601] on div "Мережевий інвертор Solis потужністю 6 кВт" at bounding box center [387, 612] width 264 height 32
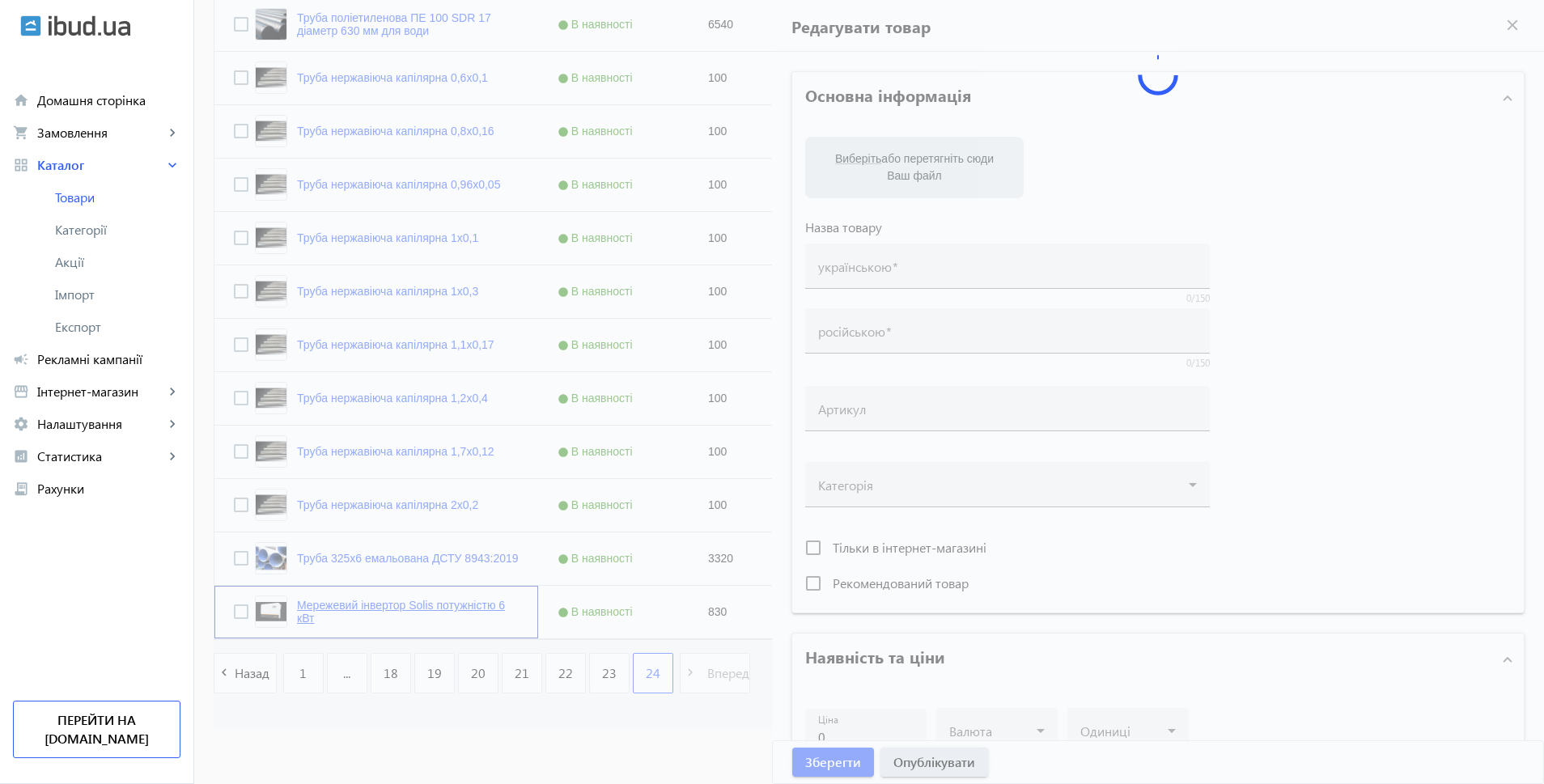
type input "Мережевий інвертор Solis потужністю 6 кВт"
type input "Сетевой инвертор Solis мощностью 6 кВт"
type input "830"
type input "1"
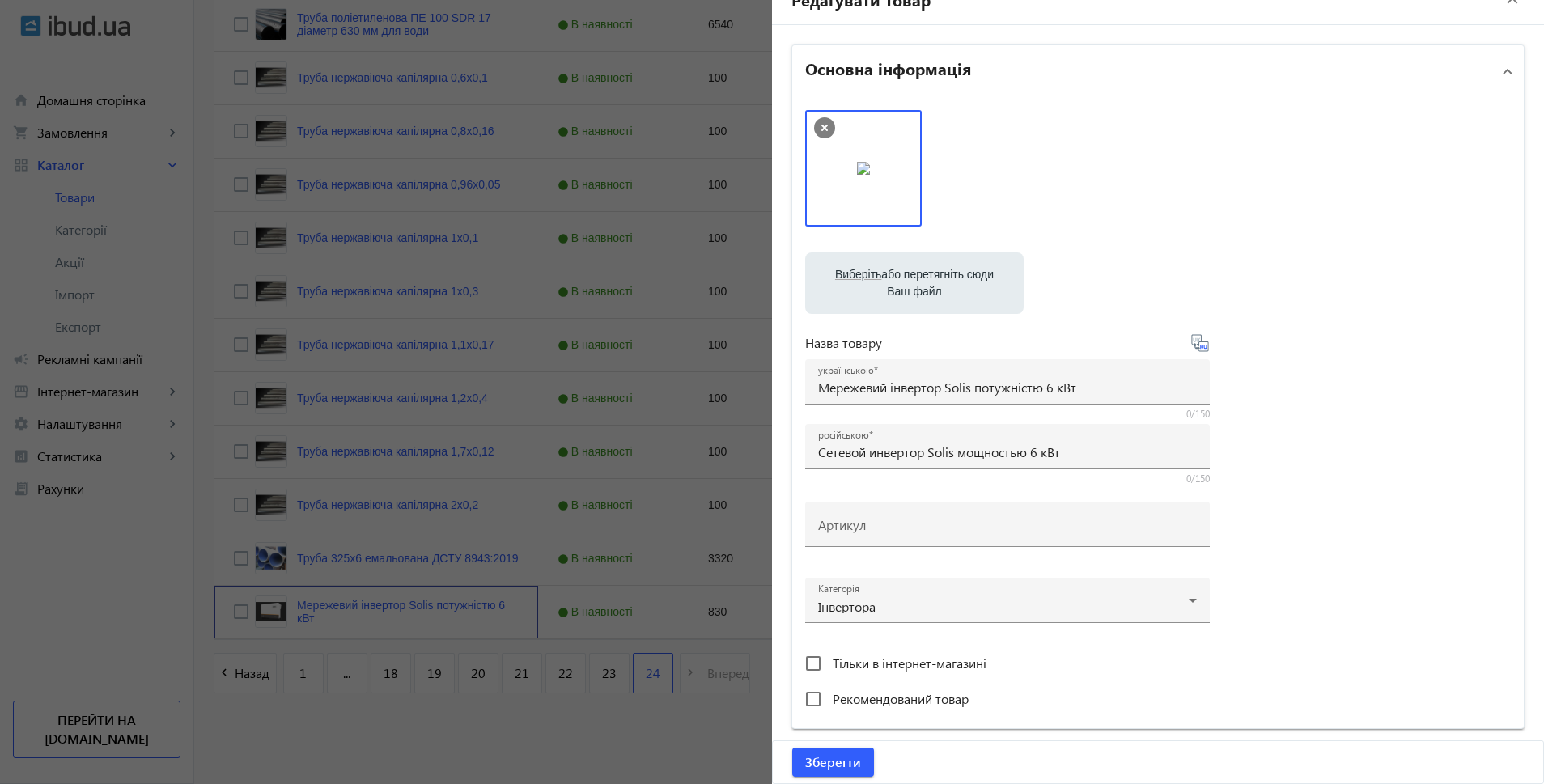
scroll to position [566, 0]
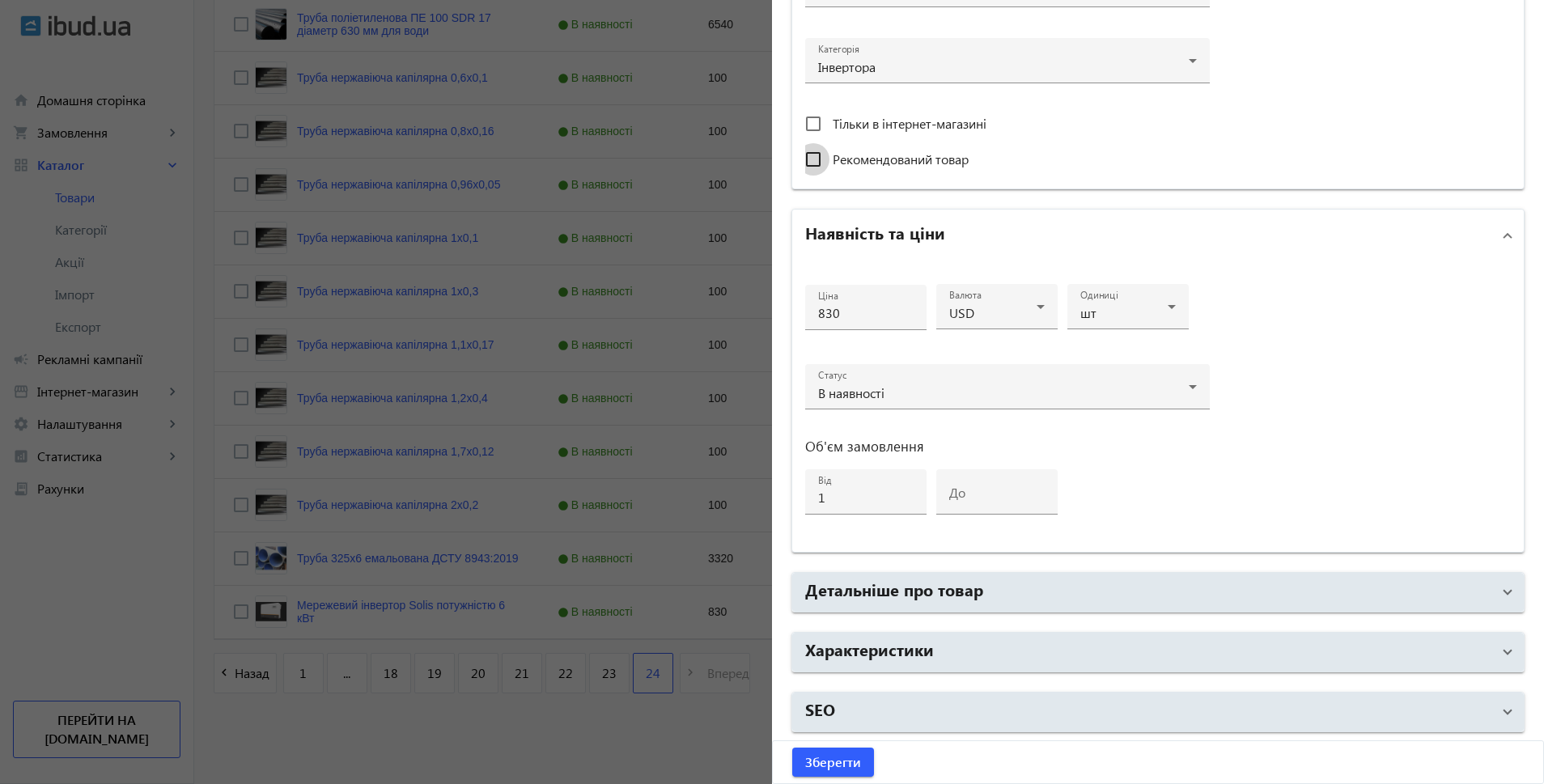
click at [815, 153] on input "Рекомендований товар" at bounding box center [813, 160] width 32 height 32
checkbox input "true"
click at [832, 761] on span "Зберегти" at bounding box center [833, 763] width 56 height 18
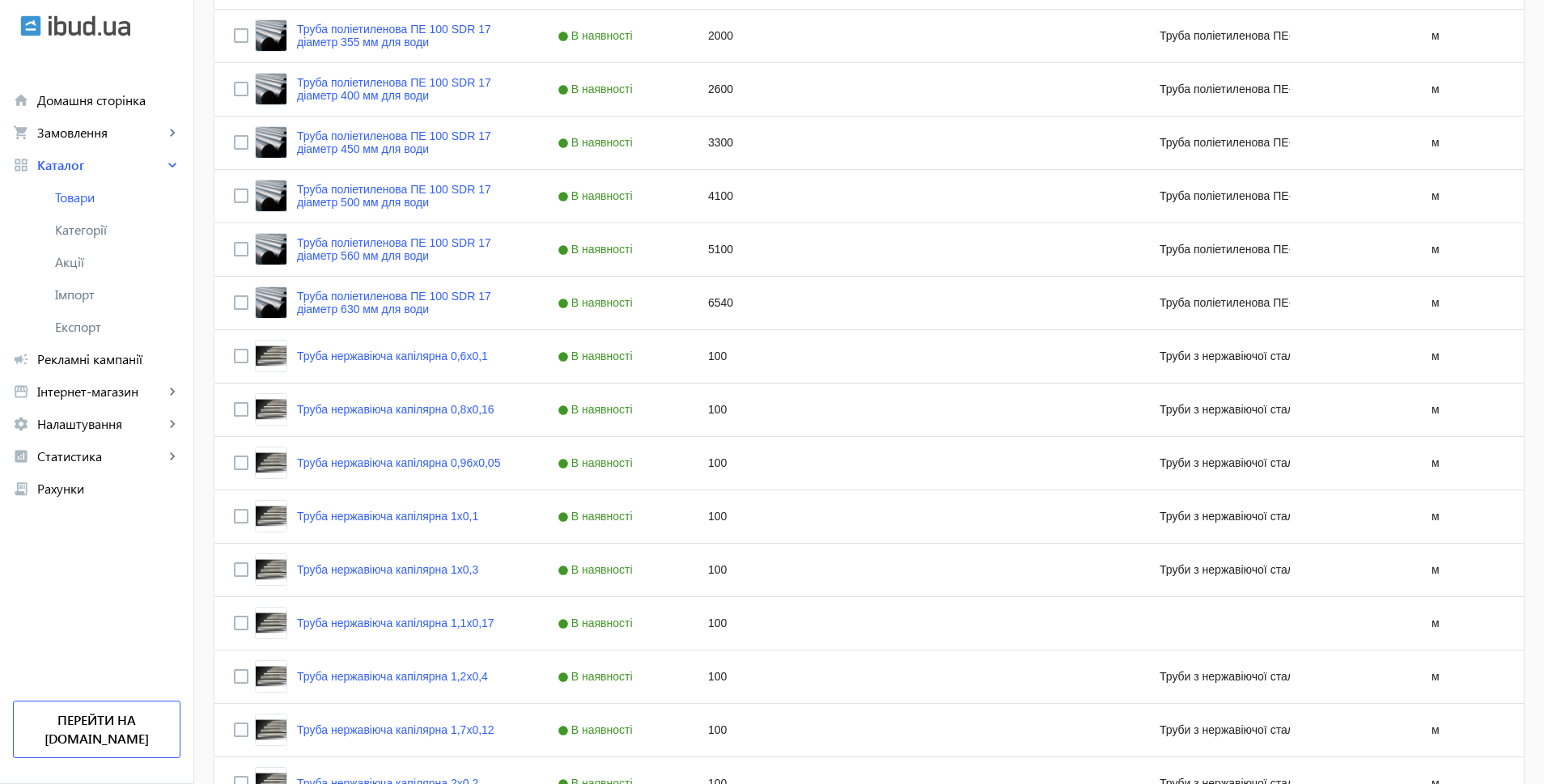
scroll to position [4055, 0]
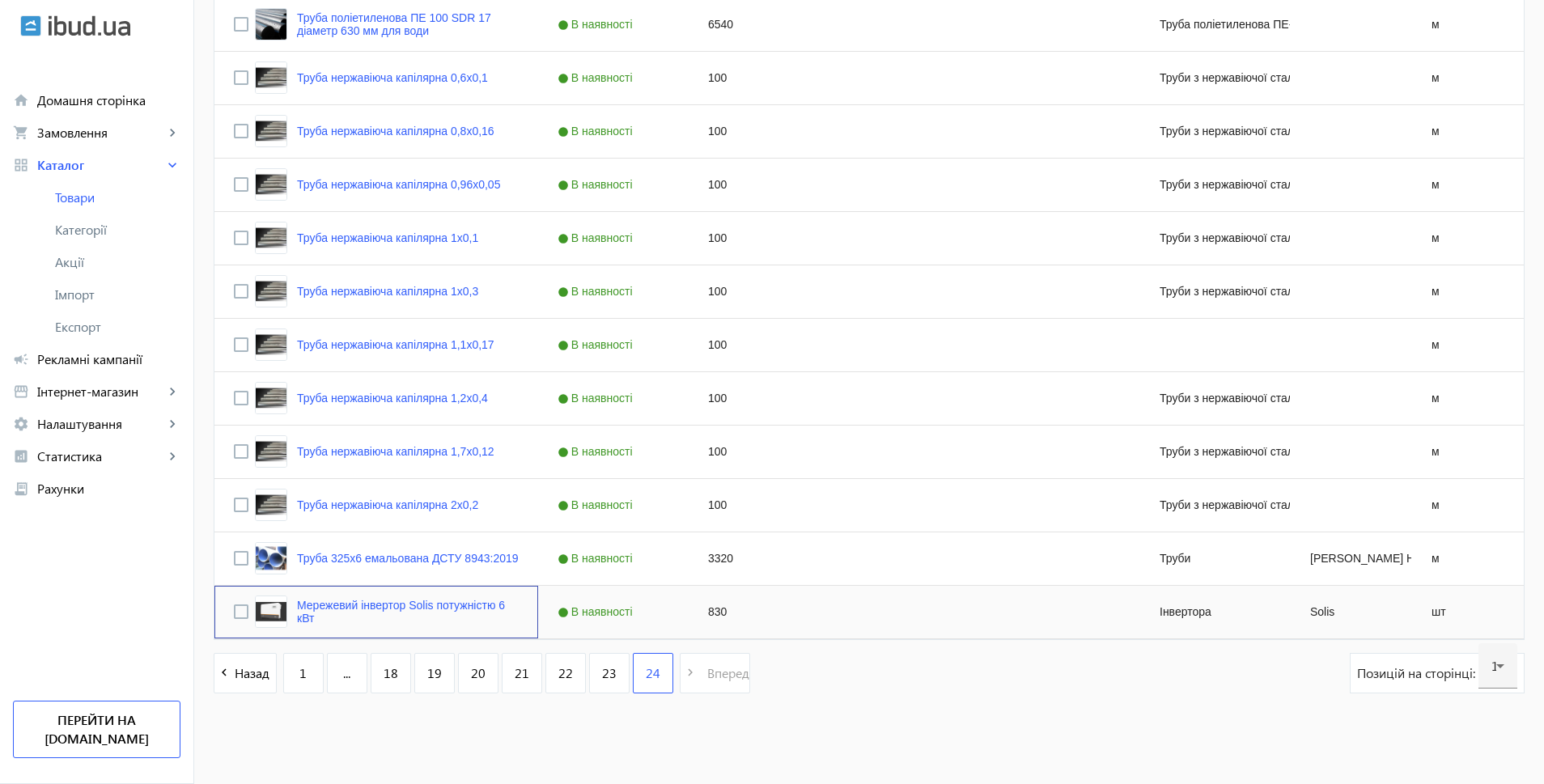
drag, startPoint x: 261, startPoint y: 606, endPoint x: 260, endPoint y: 597, distance: 9.1
click at [260, 597] on div "Мережевий інвертор Solis потужністю 6 кВт" at bounding box center [387, 612] width 264 height 32
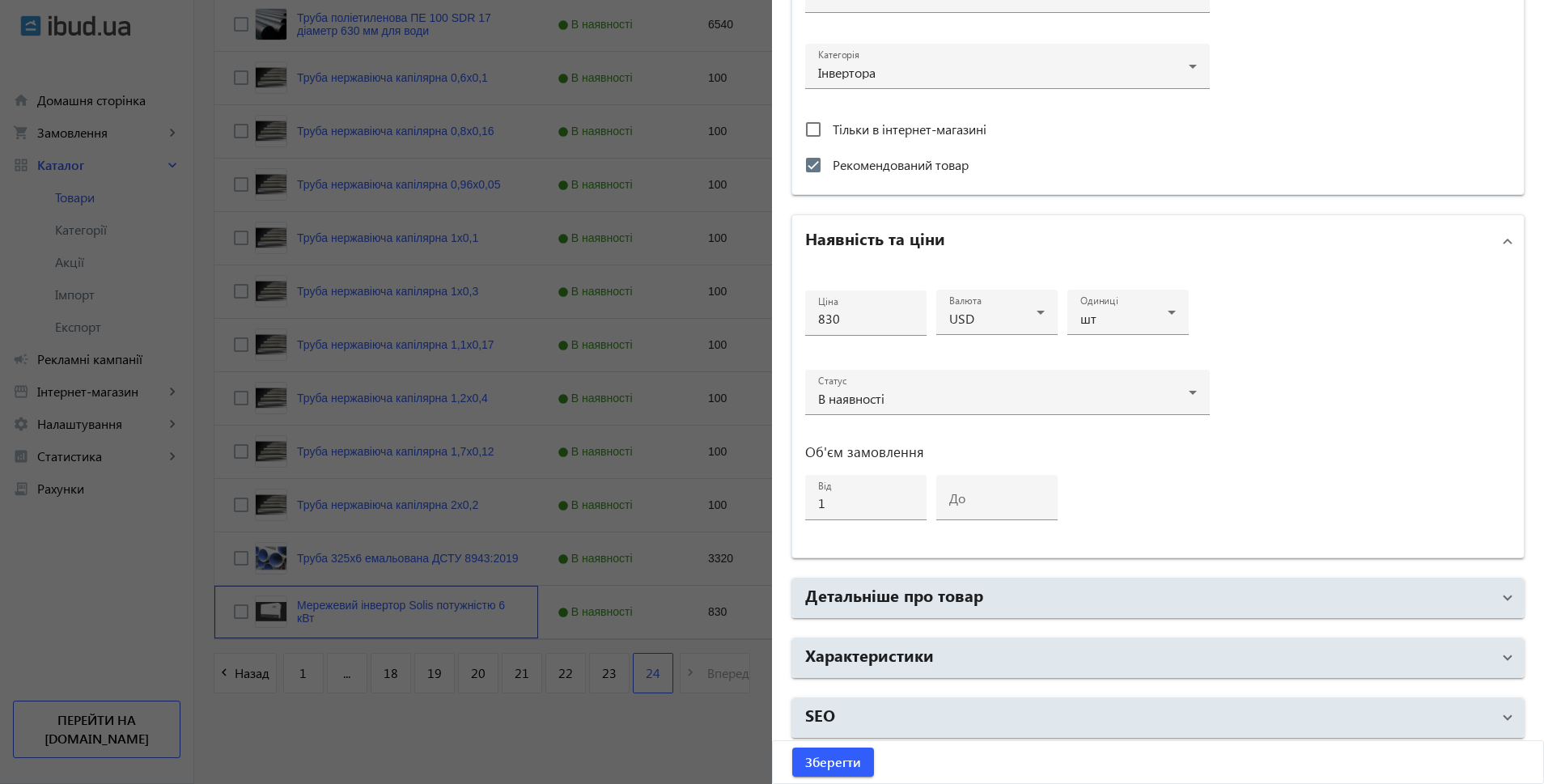
scroll to position [566, 0]
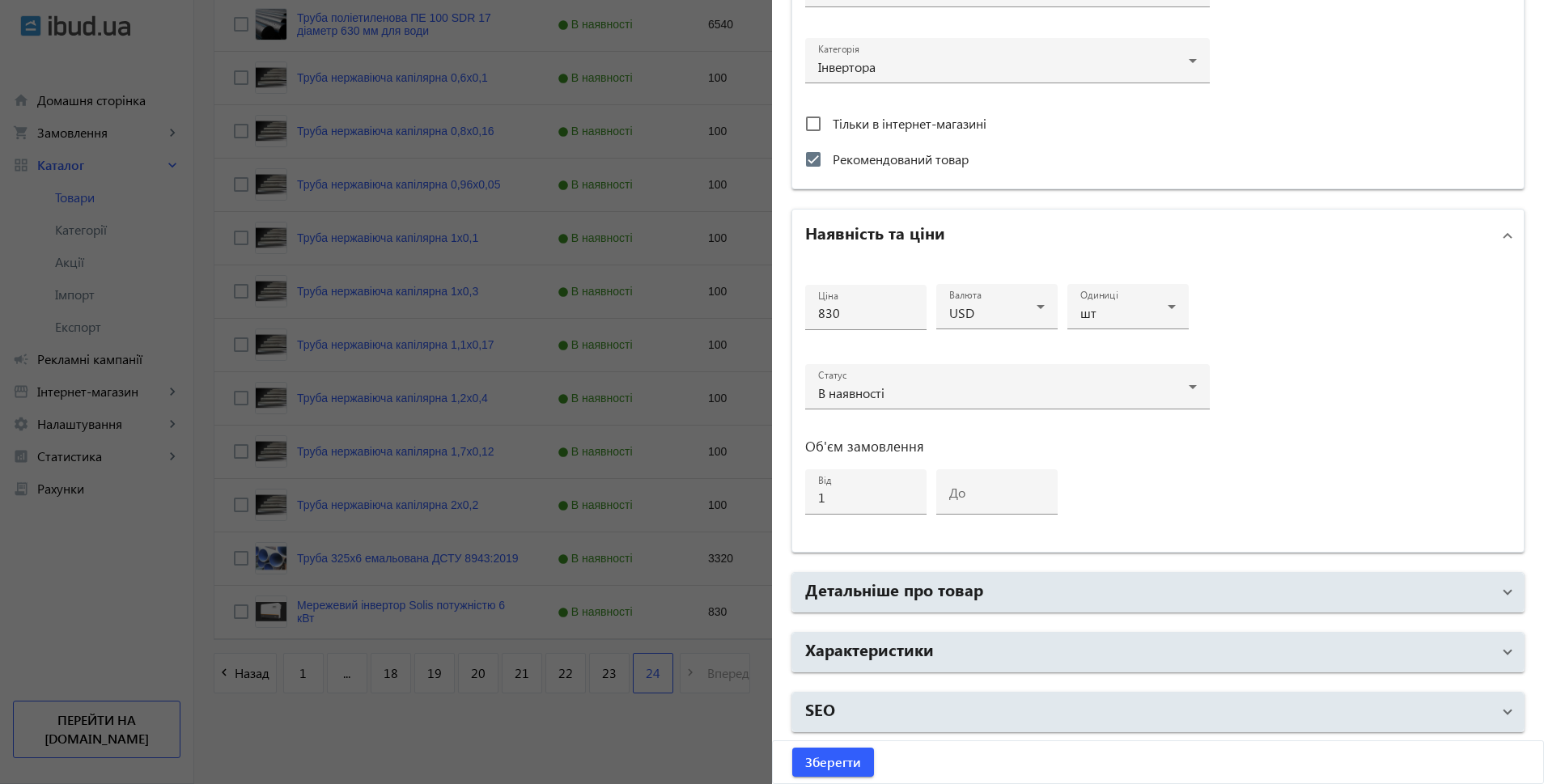
click at [649, 744] on div at bounding box center [772, 392] width 1544 height 784
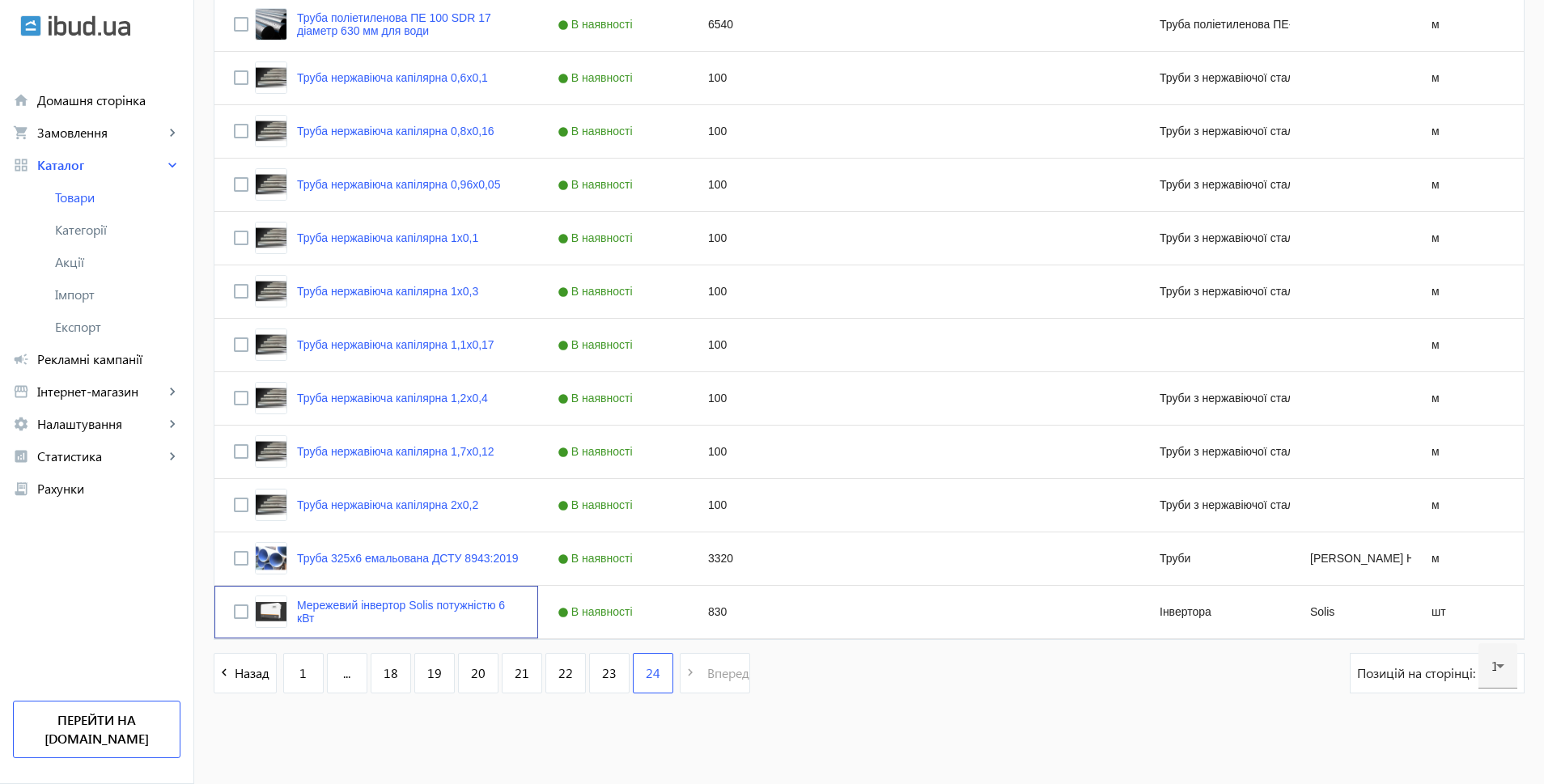
scroll to position [0, 0]
click at [234, 612] on input "Press Space to toggle row selection (unchecked)" at bounding box center [241, 612] width 14 height 14
checkbox input "true"
checkbox input "false"
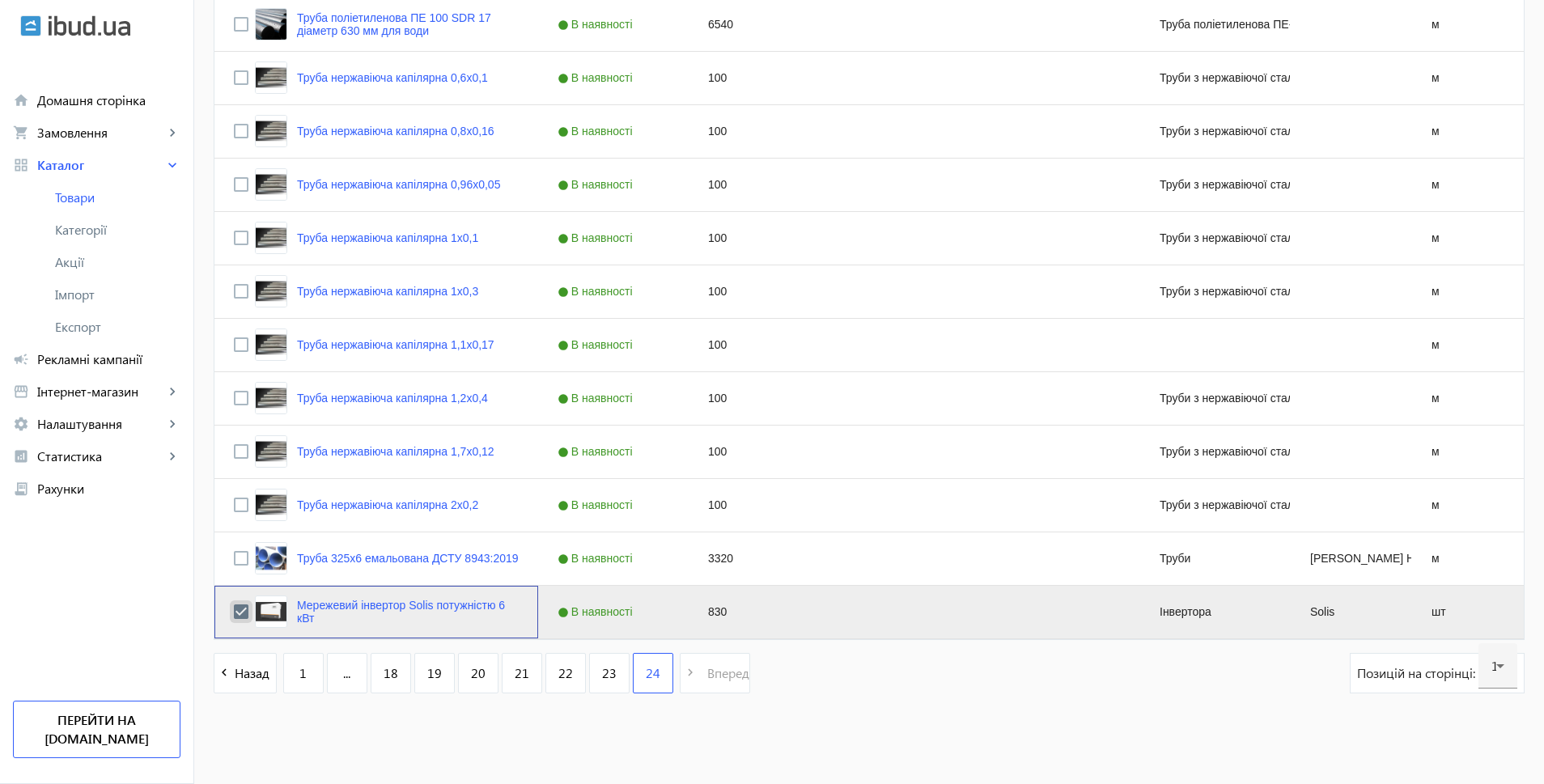
click at [234, 612] on input "Press Space to toggle row selection (checked)" at bounding box center [241, 612] width 14 height 14
checkbox input "false"
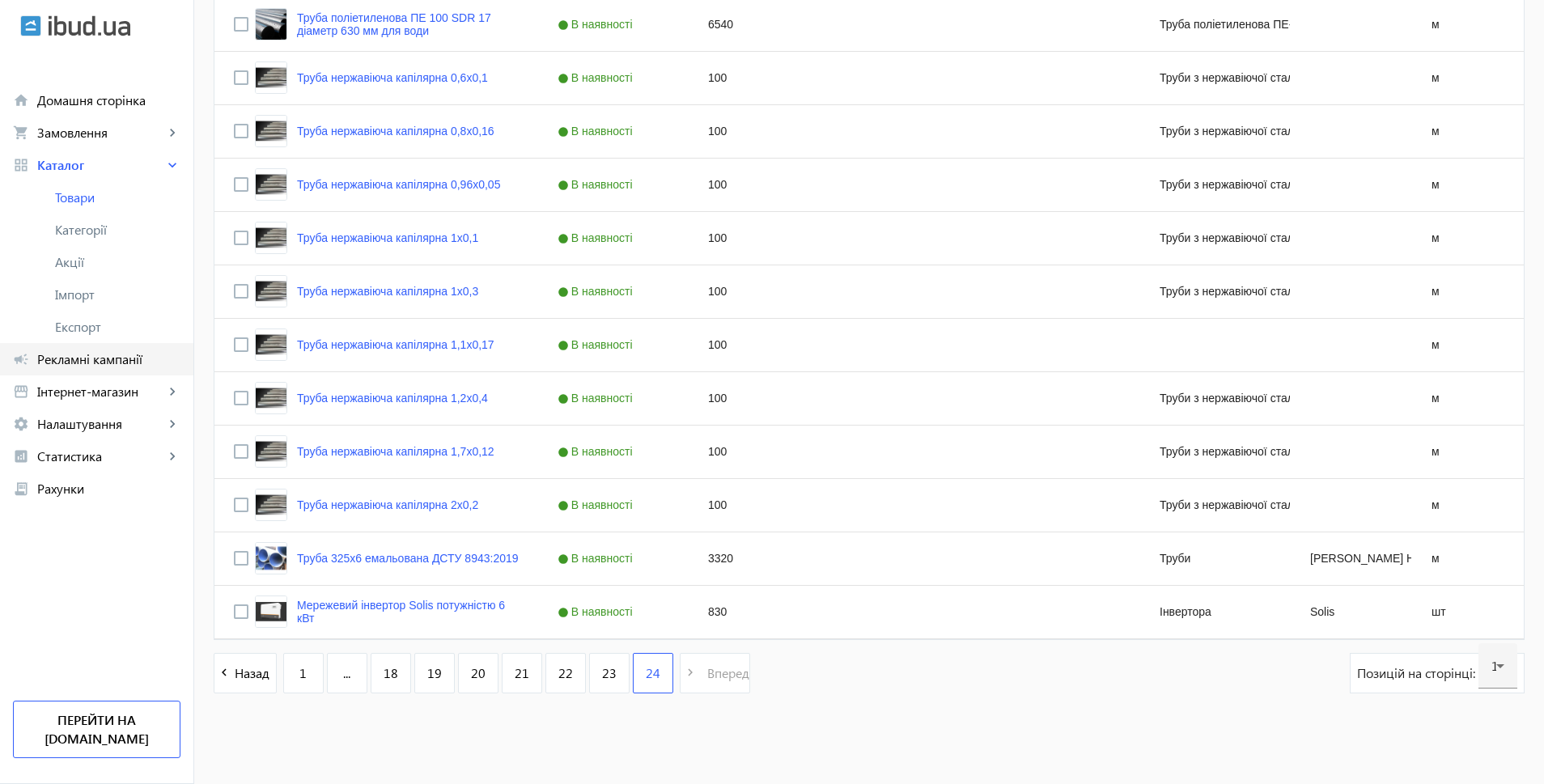
click at [46, 355] on span "Рекламні кампанії" at bounding box center [109, 359] width 144 height 16
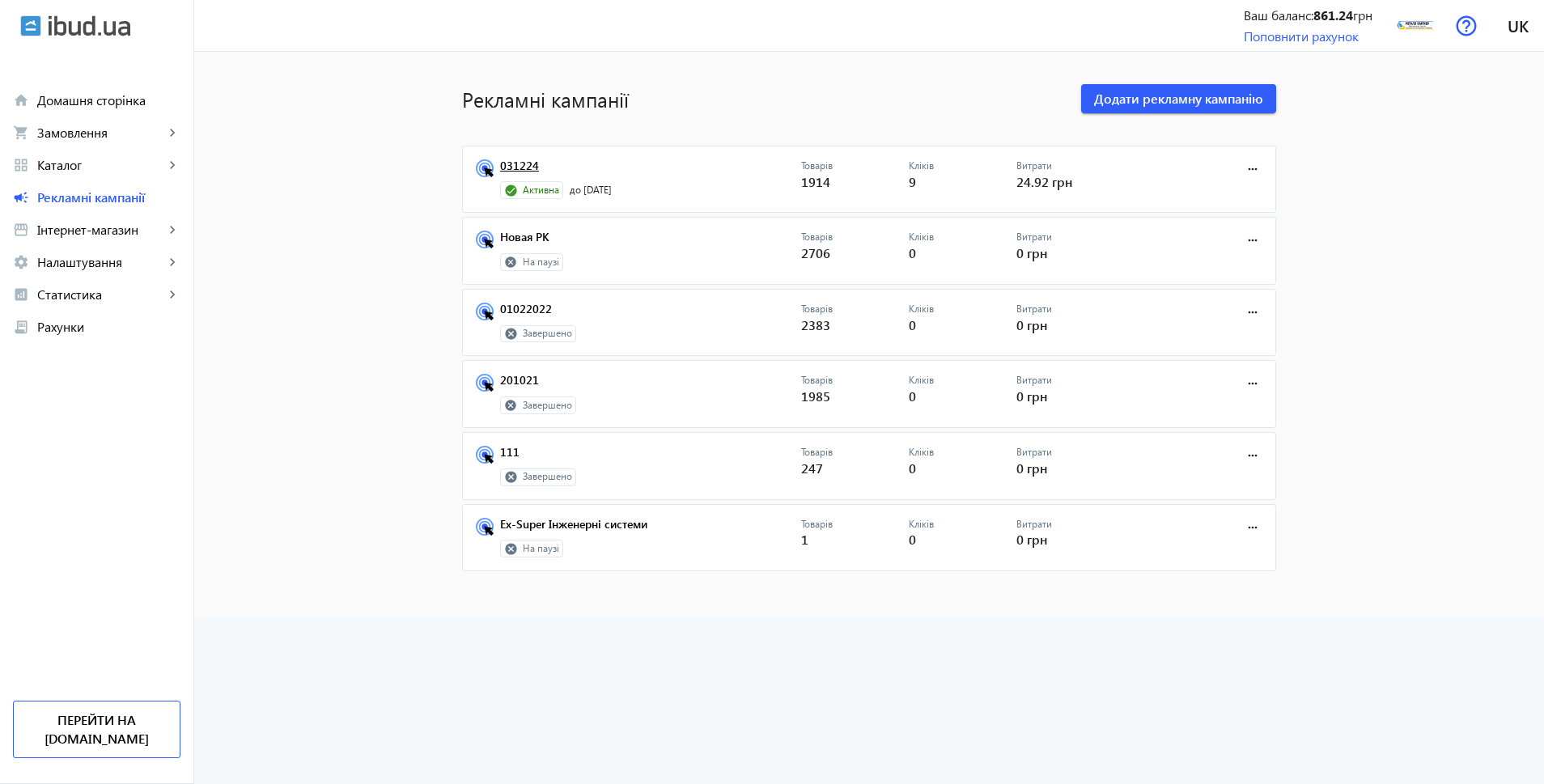
click at [512, 164] on link "031224" at bounding box center [650, 170] width 301 height 22
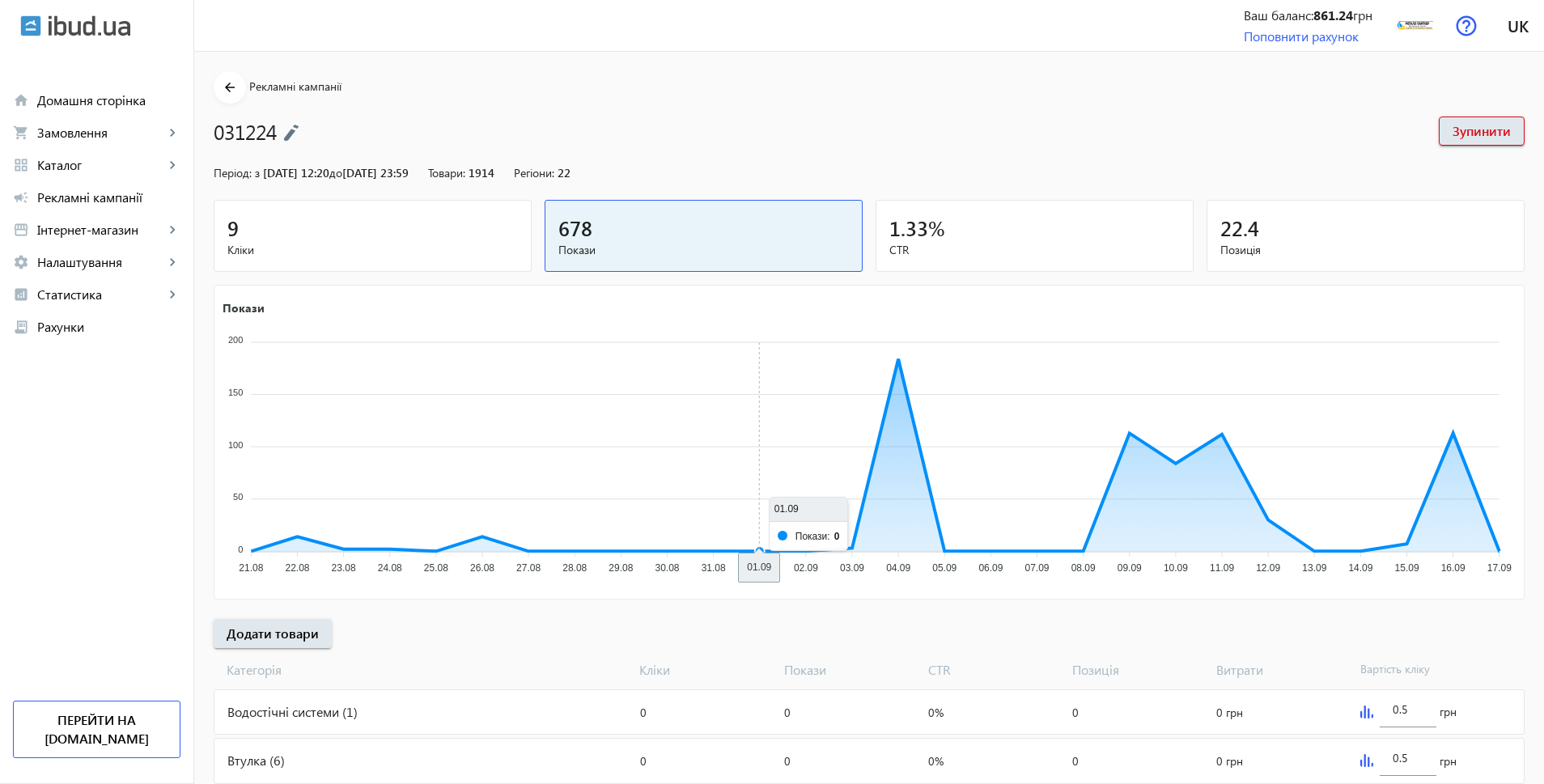
scroll to position [509, 0]
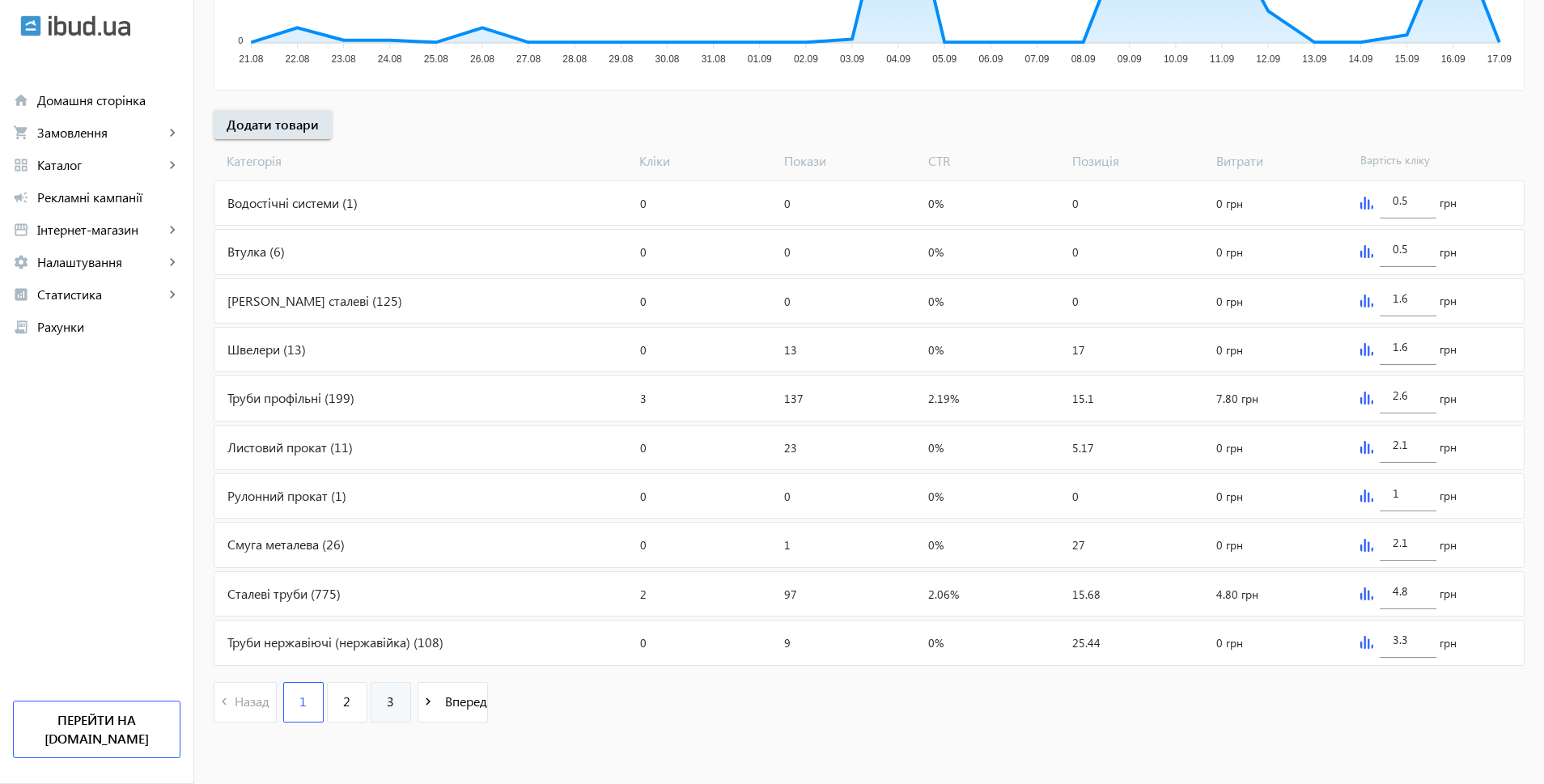
click at [385, 702] on link "3" at bounding box center [390, 702] width 40 height 40
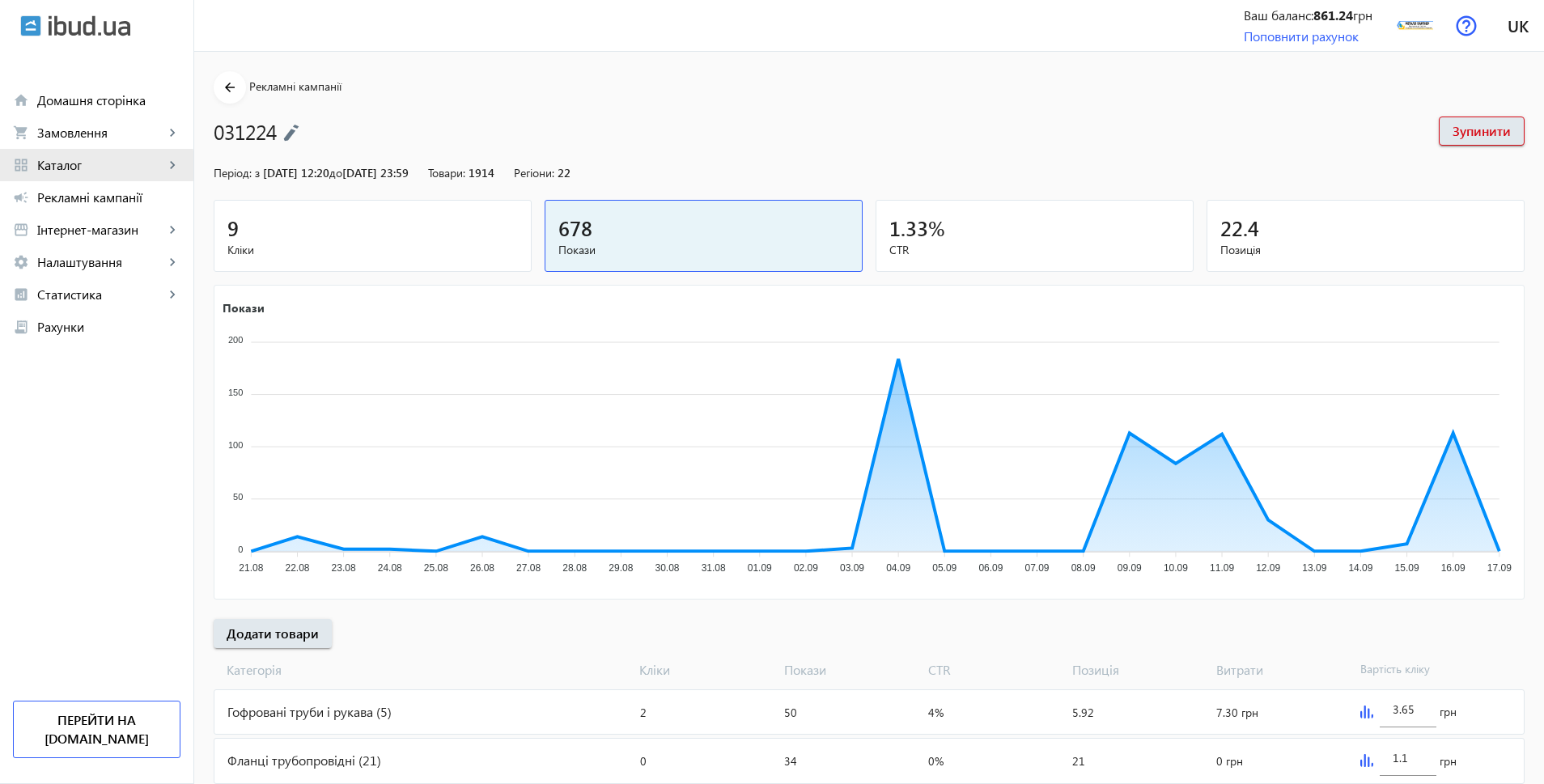
click at [65, 165] on span "Каталог" at bounding box center [101, 165] width 127 height 16
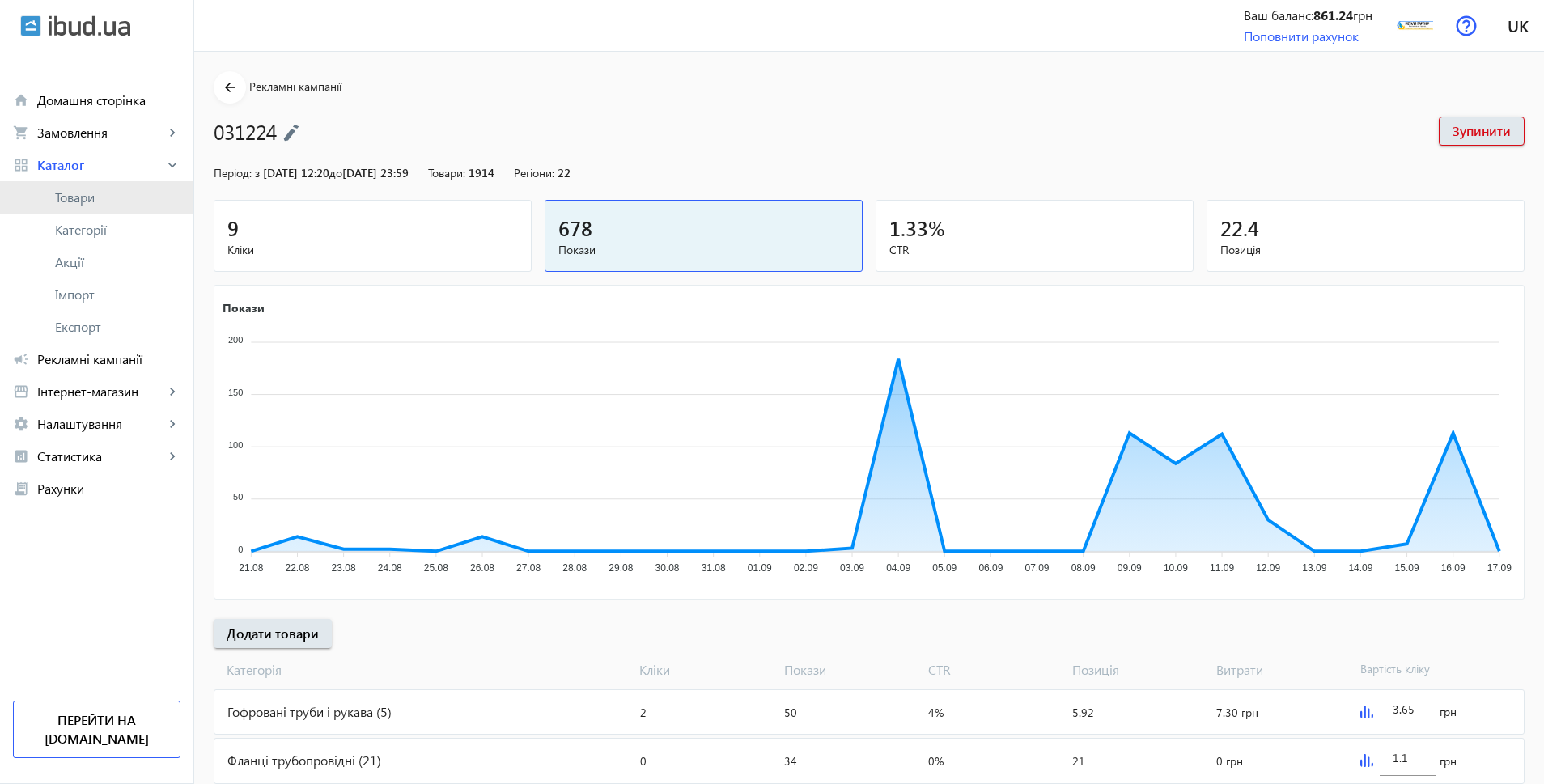
click at [66, 197] on span "Товари" at bounding box center [118, 197] width 126 height 16
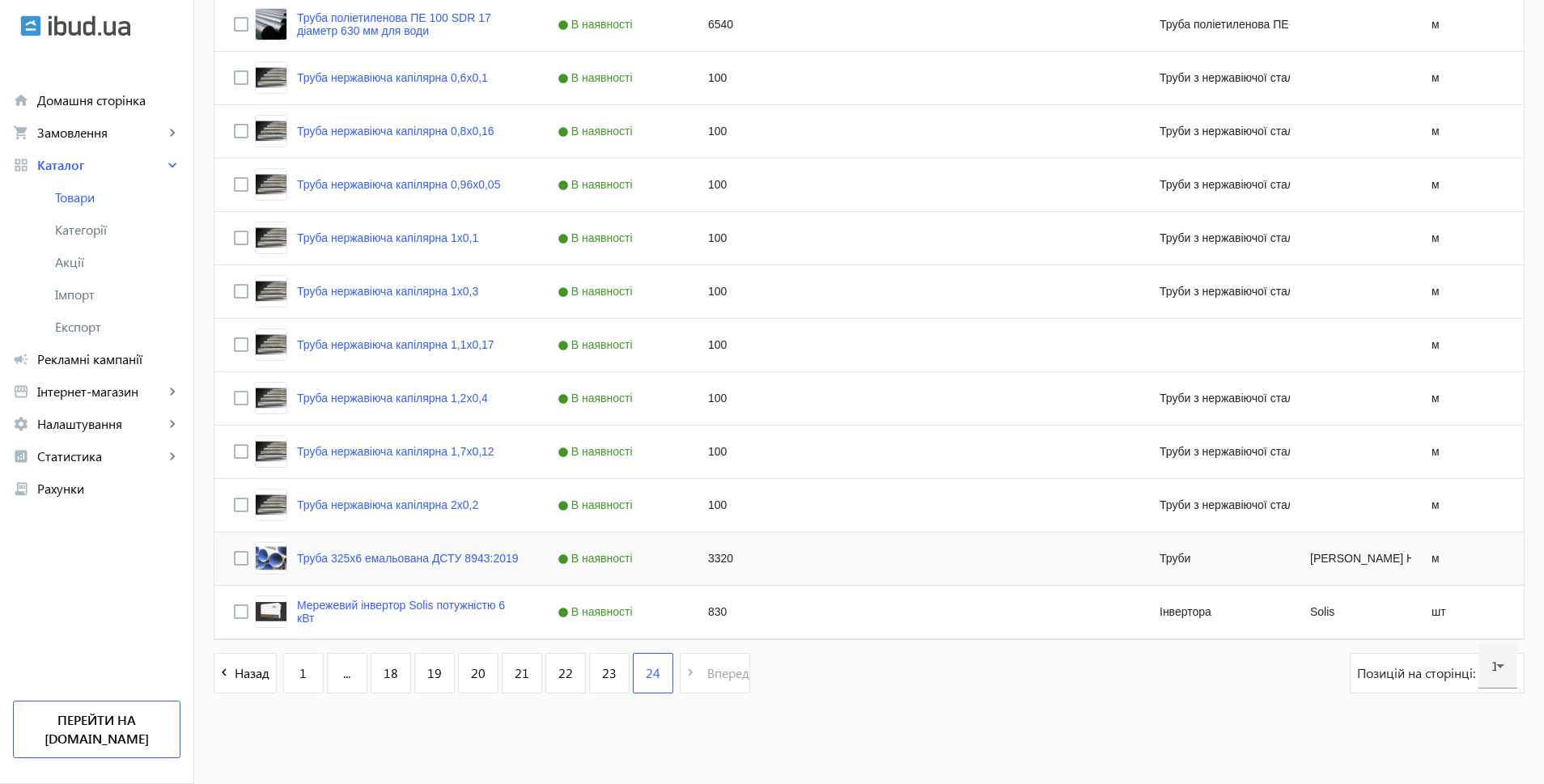
scroll to position [4055, 0]
click at [234, 613] on input "Press Space to toggle row selection (unchecked)" at bounding box center [241, 612] width 14 height 14
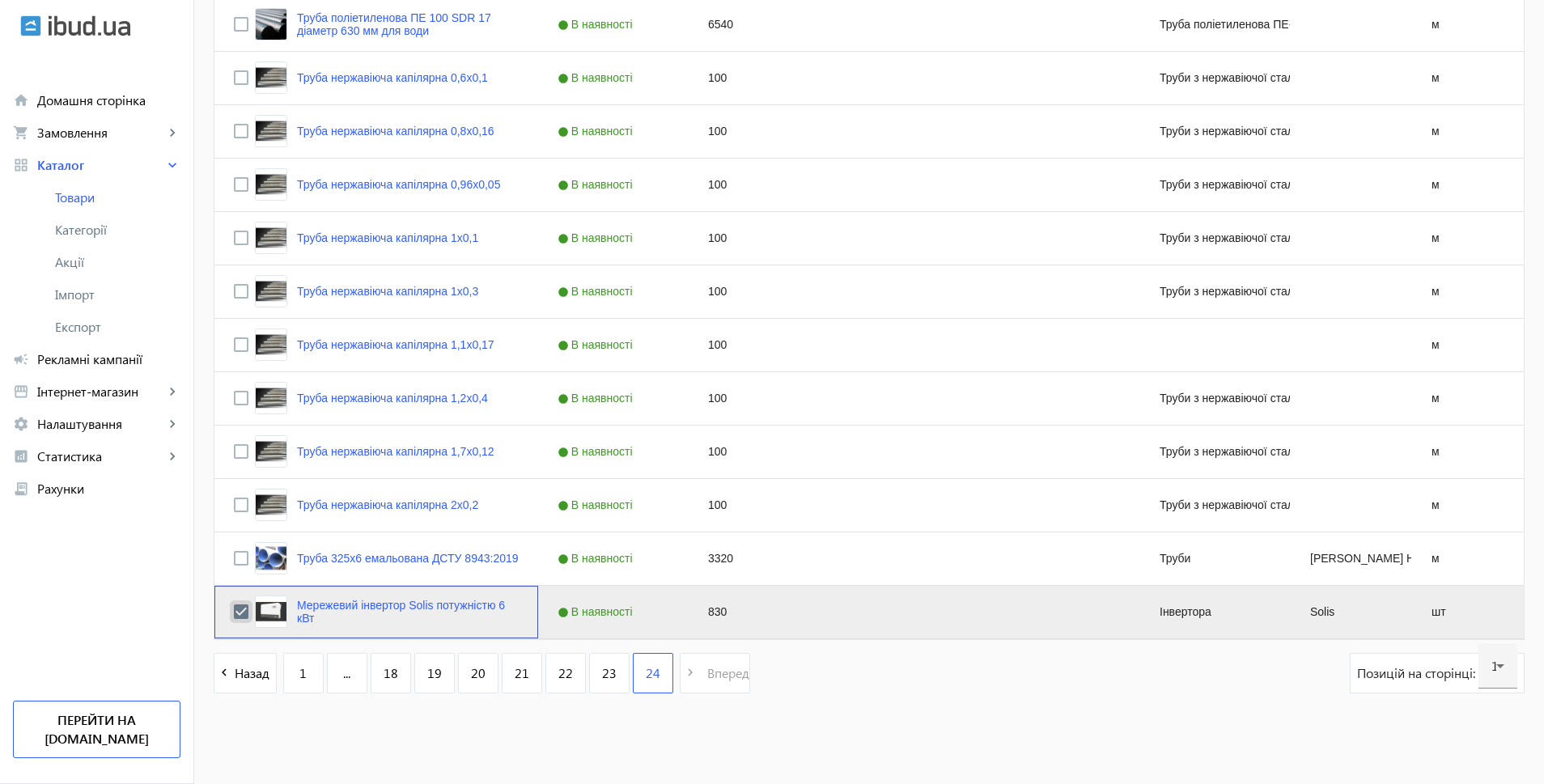
click at [234, 614] on input "Press Space to toggle row selection (checked)" at bounding box center [241, 612] width 14 height 14
checkbox input "false"
